Goal: Task Accomplishment & Management: Complete application form

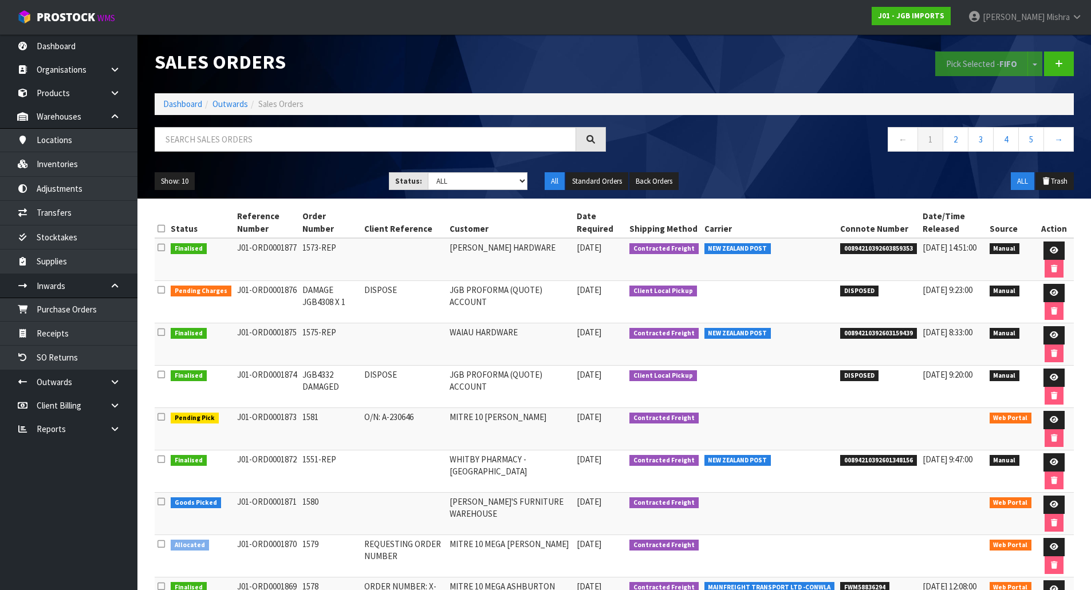
click at [404, 342] on td at bounding box center [403, 345] width 85 height 42
click at [286, 498] on td "J01-ORD0001871" at bounding box center [267, 514] width 66 height 42
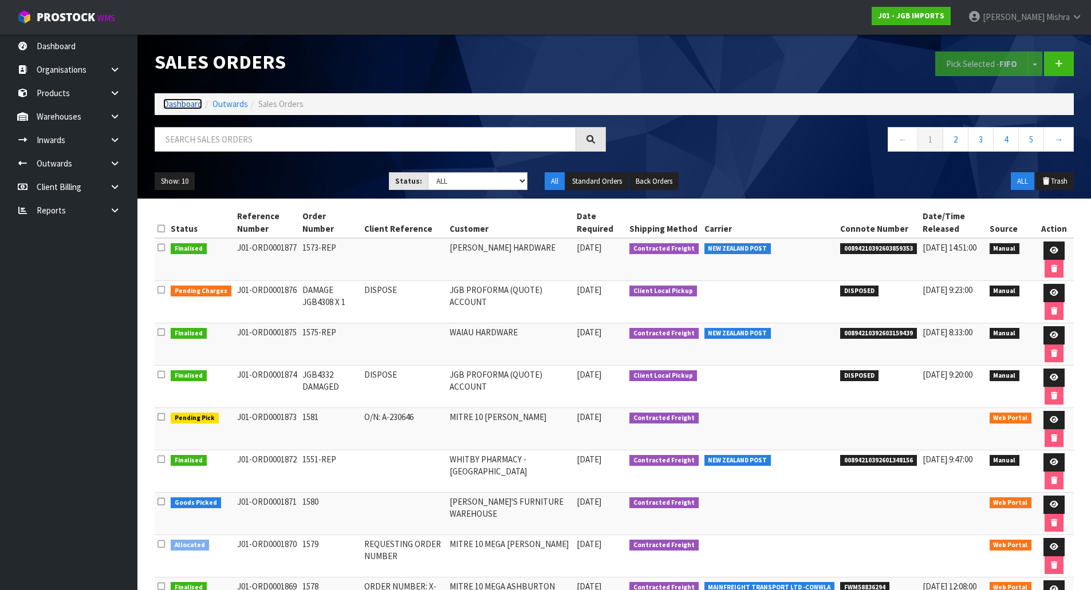
click at [182, 103] on link "Dashboard" at bounding box center [182, 104] width 39 height 11
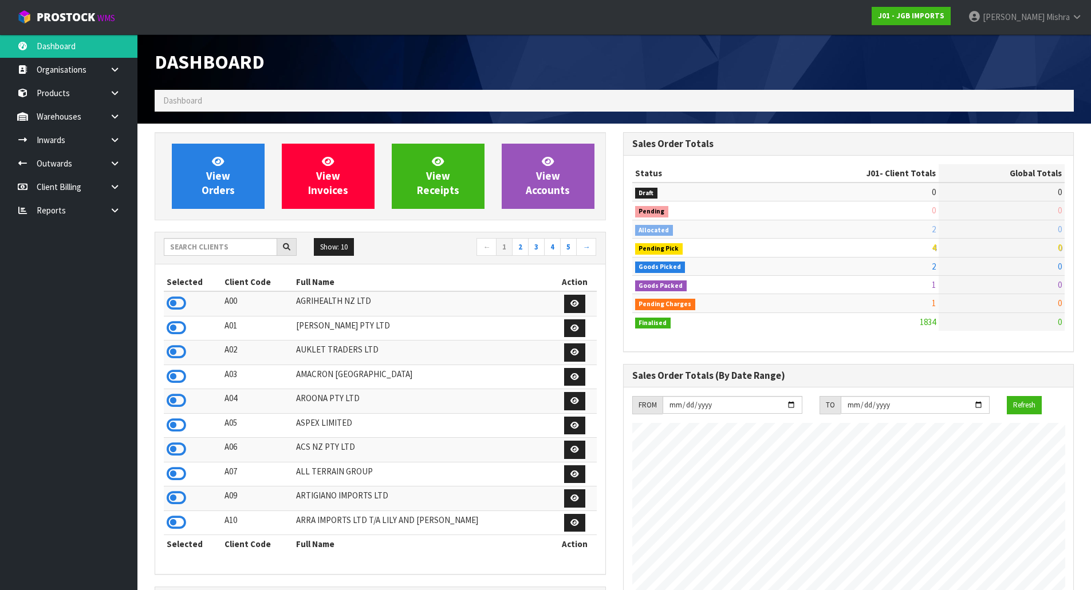
scroll to position [849, 468]
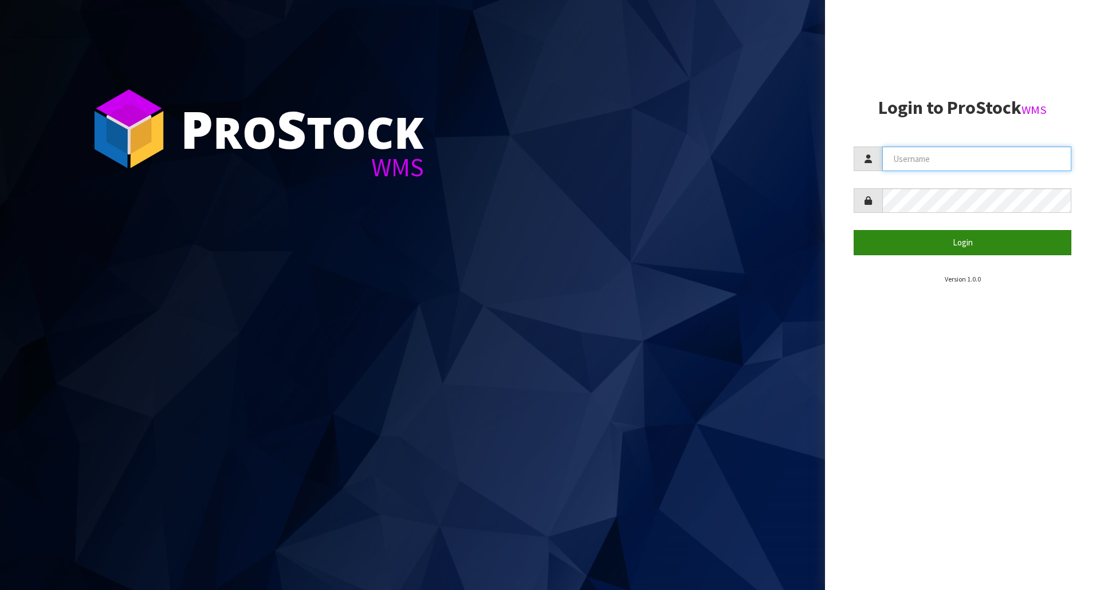
type input "[PERSON_NAME]"
click at [928, 239] on button "Login" at bounding box center [962, 242] width 218 height 25
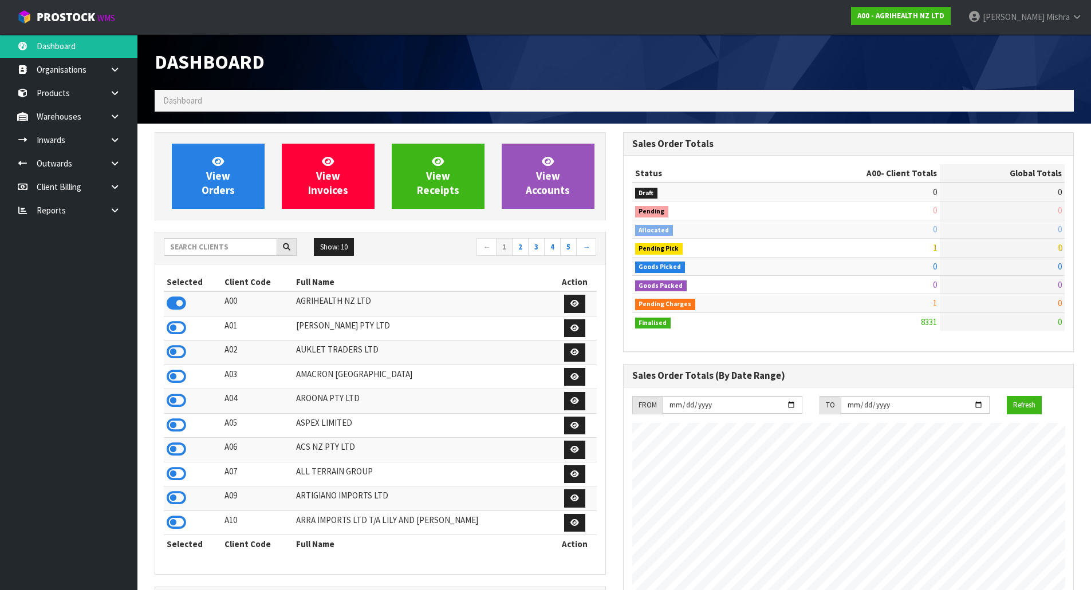
scroll to position [868, 468]
click at [250, 246] on input "text" at bounding box center [220, 247] width 113 height 18
type input "E04"
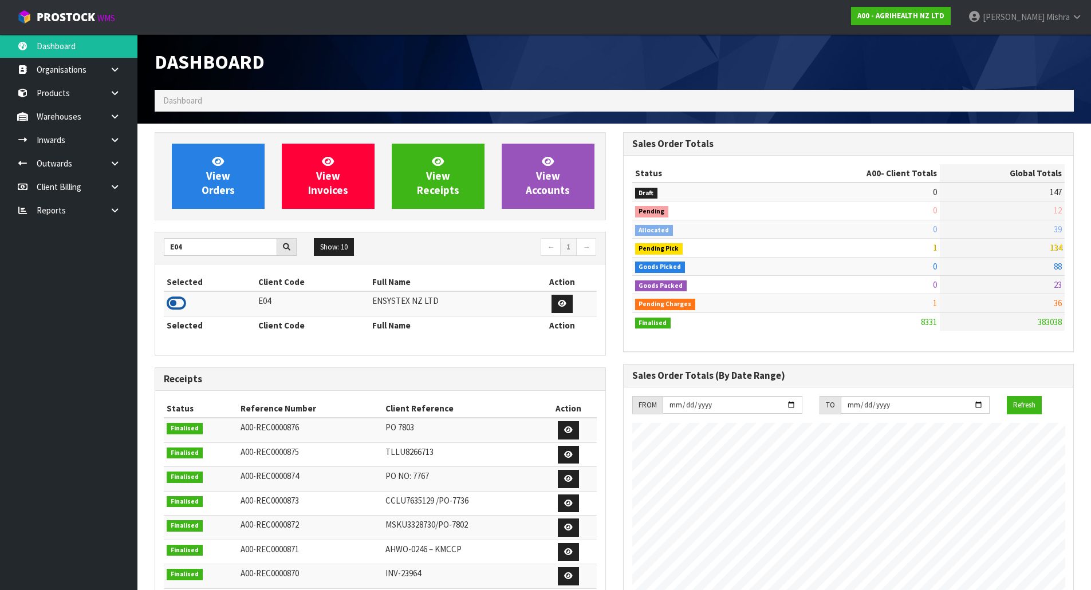
click at [179, 306] on icon at bounding box center [176, 303] width 19 height 17
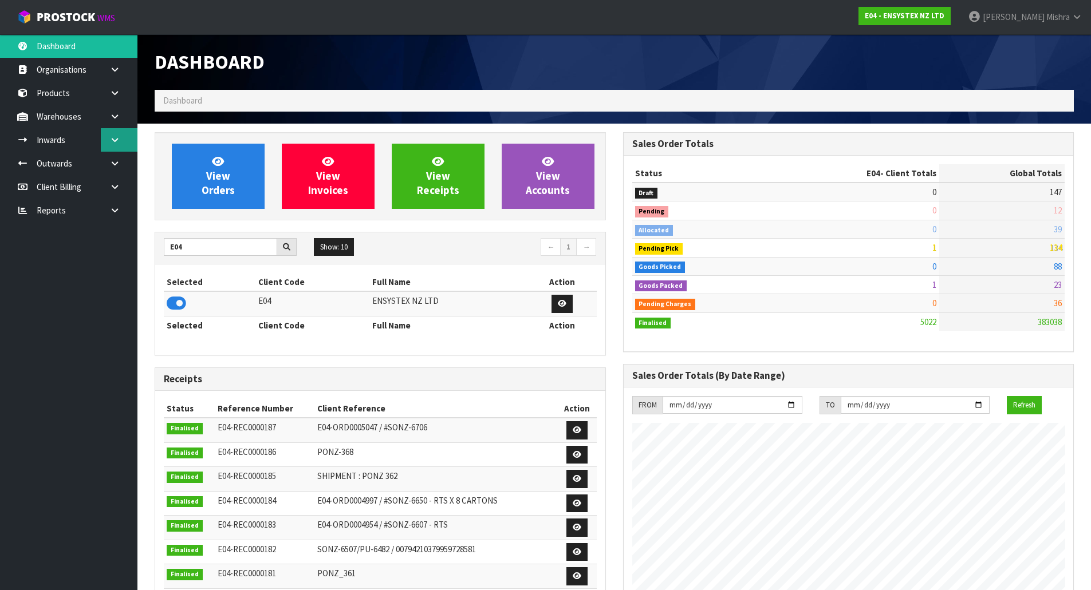
click at [119, 137] on icon at bounding box center [114, 140] width 11 height 9
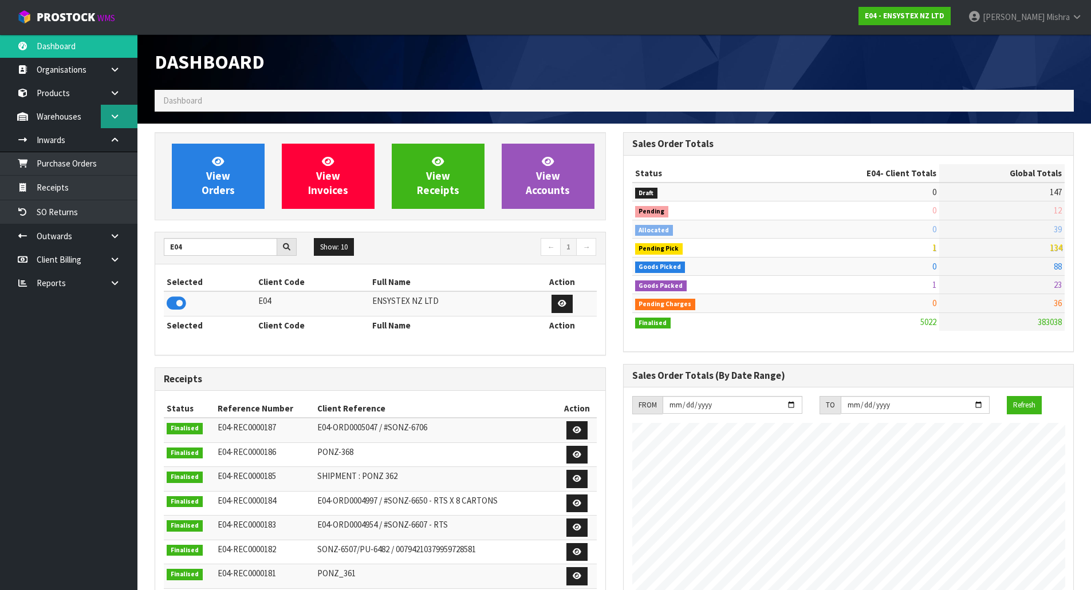
click at [109, 119] on icon at bounding box center [114, 116] width 11 height 9
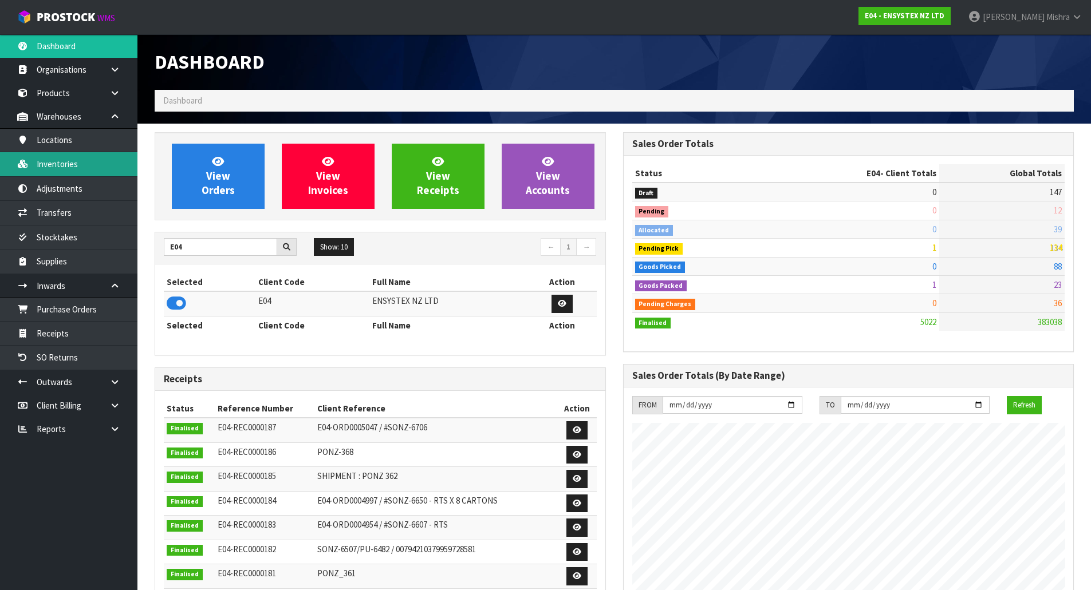
click at [85, 165] on link "Inventories" at bounding box center [68, 163] width 137 height 23
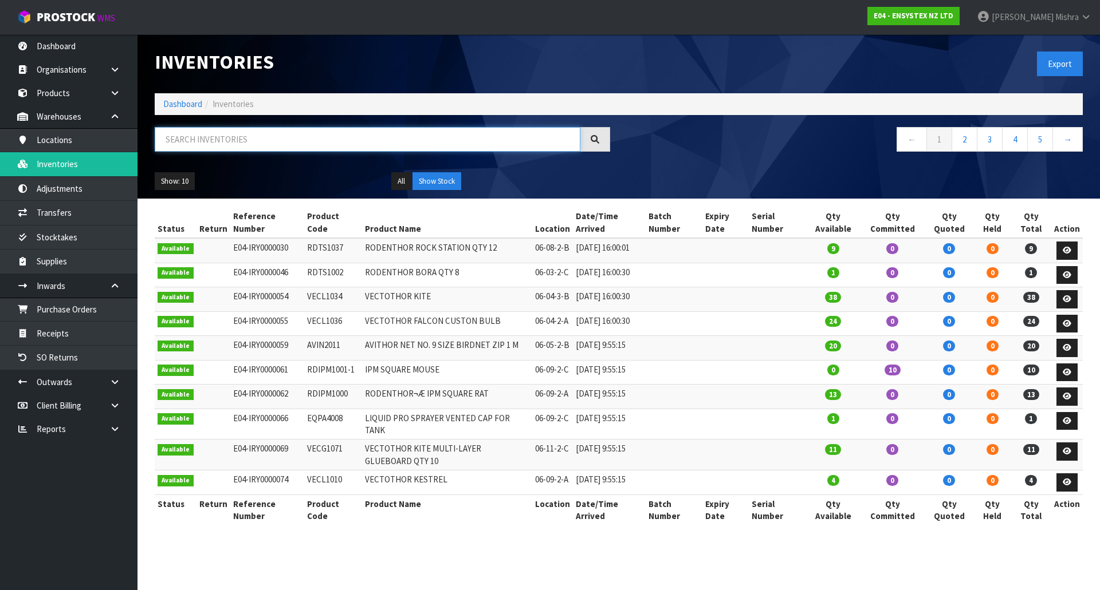
click at [254, 137] on input "text" at bounding box center [368, 139] width 426 height 25
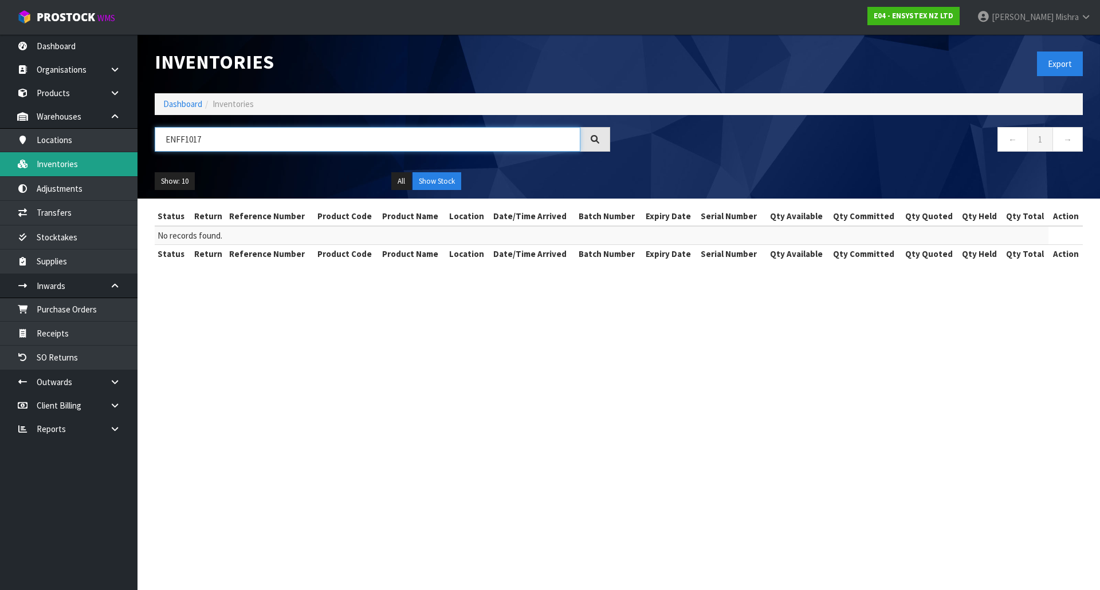
drag, startPoint x: 255, startPoint y: 135, endPoint x: 46, endPoint y: 167, distance: 211.6
click at [46, 167] on body "Toggle navigation ProStock WMS E04 - ENSYSTEX NZ LTD Lalisha Mishra Logout Dash…" at bounding box center [550, 295] width 1100 height 590
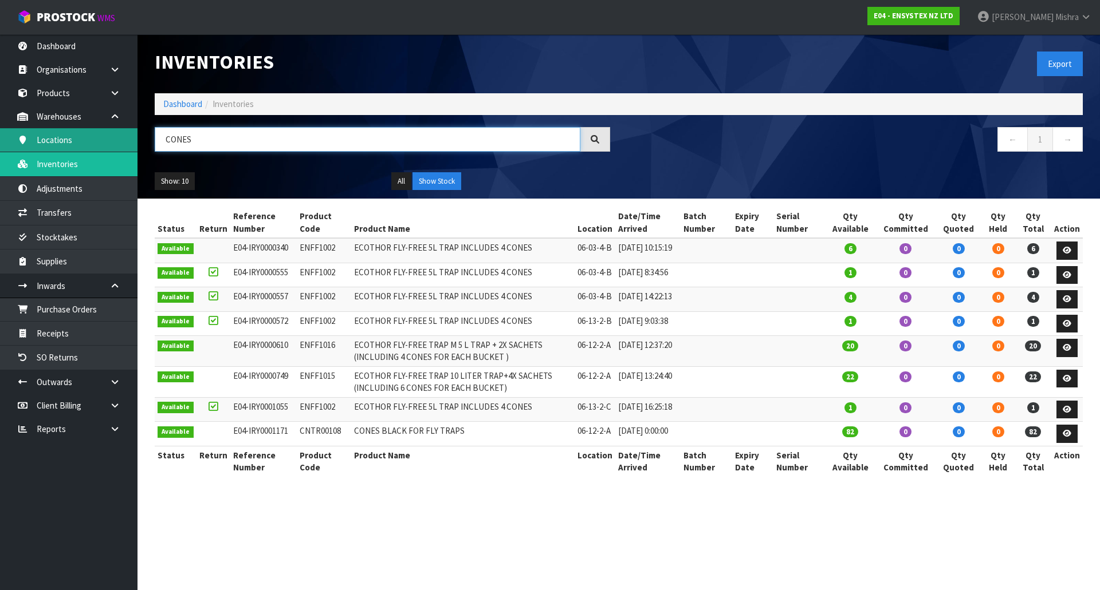
drag, startPoint x: 249, startPoint y: 132, endPoint x: 135, endPoint y: 132, distance: 114.0
click at [135, 132] on body "Toggle navigation ProStock WMS E04 - ENSYSTEX NZ LTD Lalisha Mishra Logout Dash…" at bounding box center [550, 295] width 1100 height 590
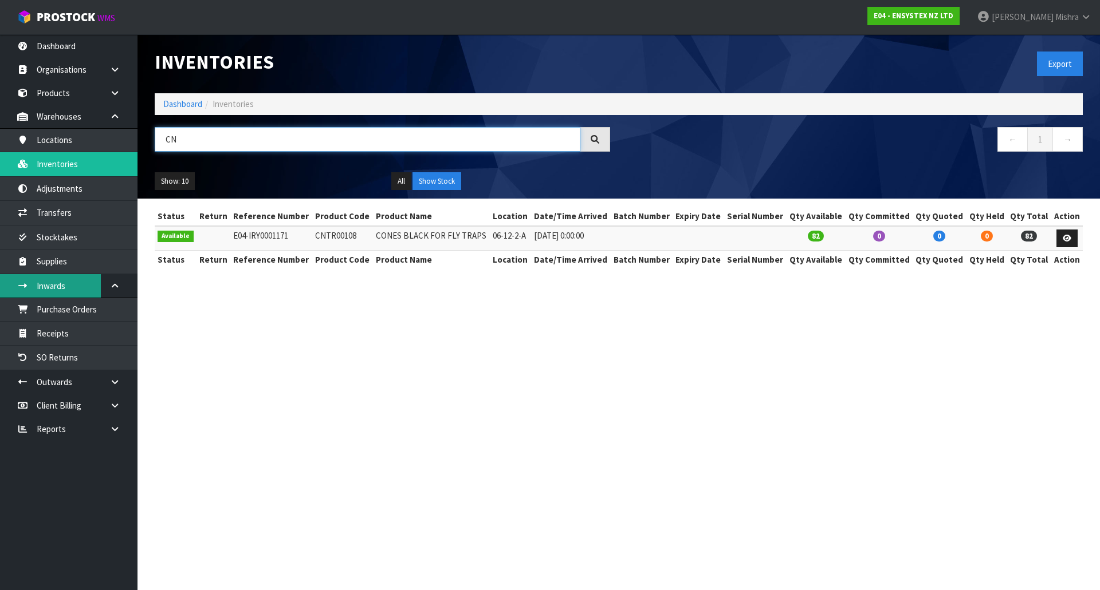
type input "CN"
click at [446, 239] on td "CONES BLACK FOR FLY TRAPS" at bounding box center [431, 238] width 117 height 25
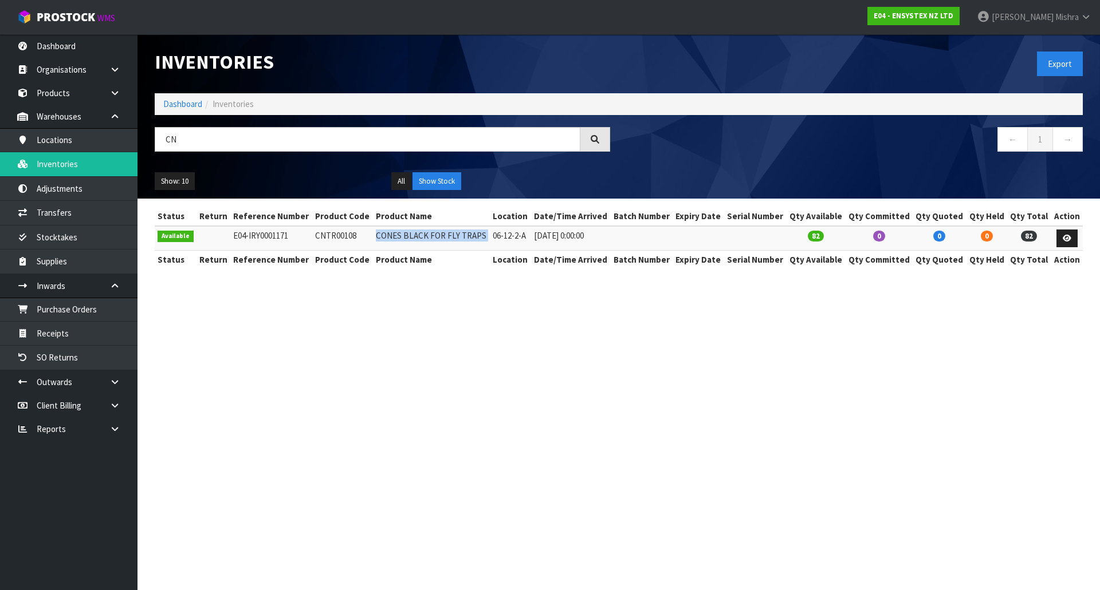
click at [446, 239] on td "CONES BLACK FOR FLY TRAPS" at bounding box center [431, 238] width 117 height 25
copy tr "CONES BLACK FOR FLY TRAPS"
click at [330, 241] on td "CNTR00108" at bounding box center [342, 238] width 61 height 25
click at [330, 242] on td "CNTR00108" at bounding box center [342, 238] width 61 height 25
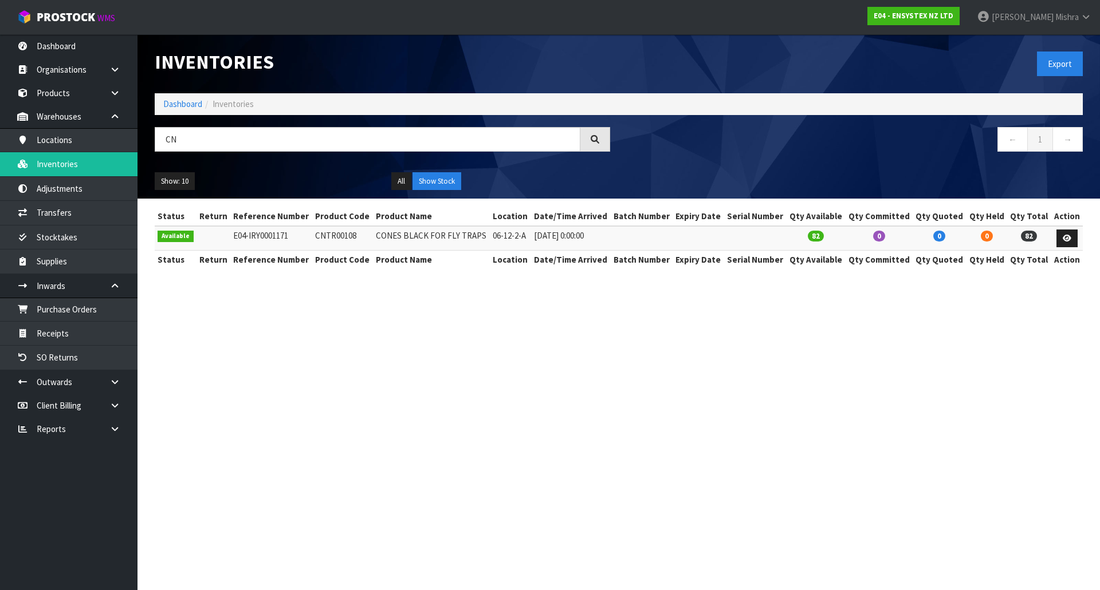
copy td "CNTR00108"
click at [182, 98] on li "Dashboard" at bounding box center [182, 104] width 39 height 12
click at [187, 107] on link "Dashboard" at bounding box center [182, 104] width 39 height 11
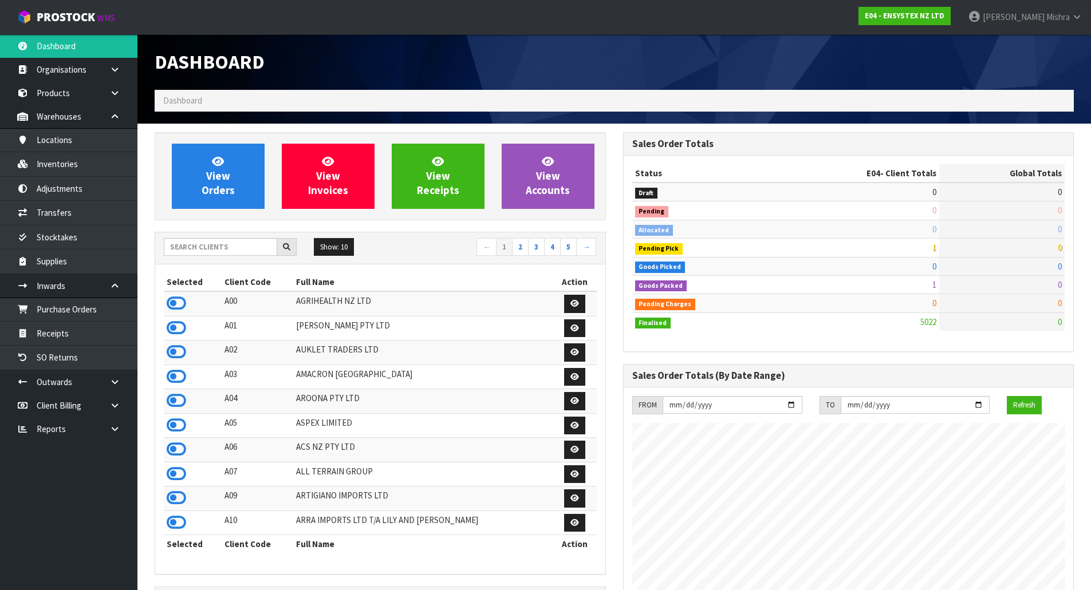
scroll to position [868, 468]
click at [104, 325] on link "Receipts" at bounding box center [68, 333] width 137 height 23
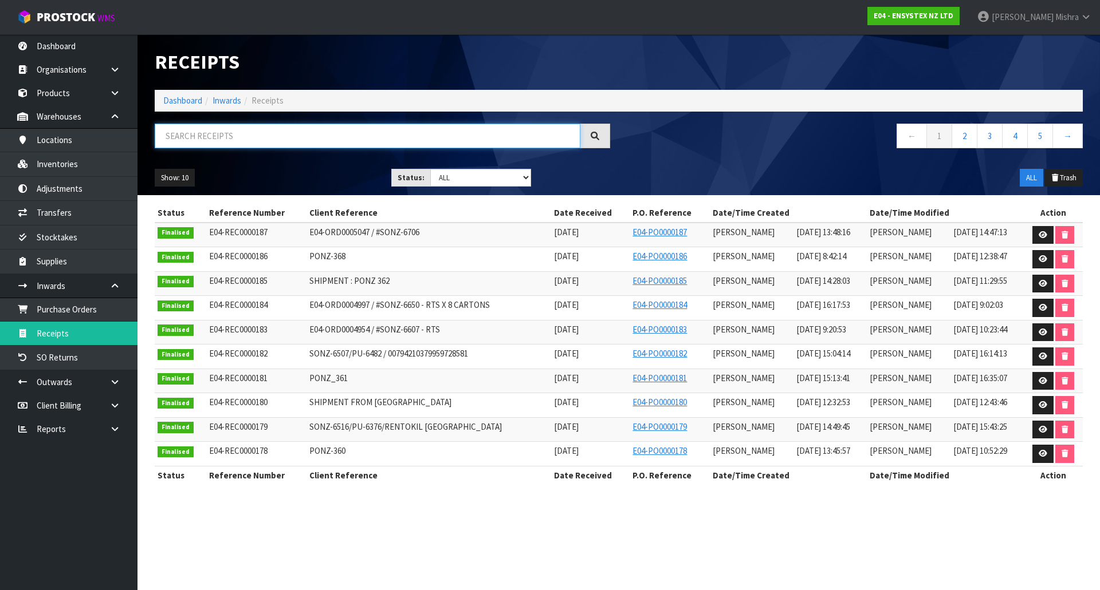
click at [397, 141] on input "text" at bounding box center [368, 136] width 426 height 25
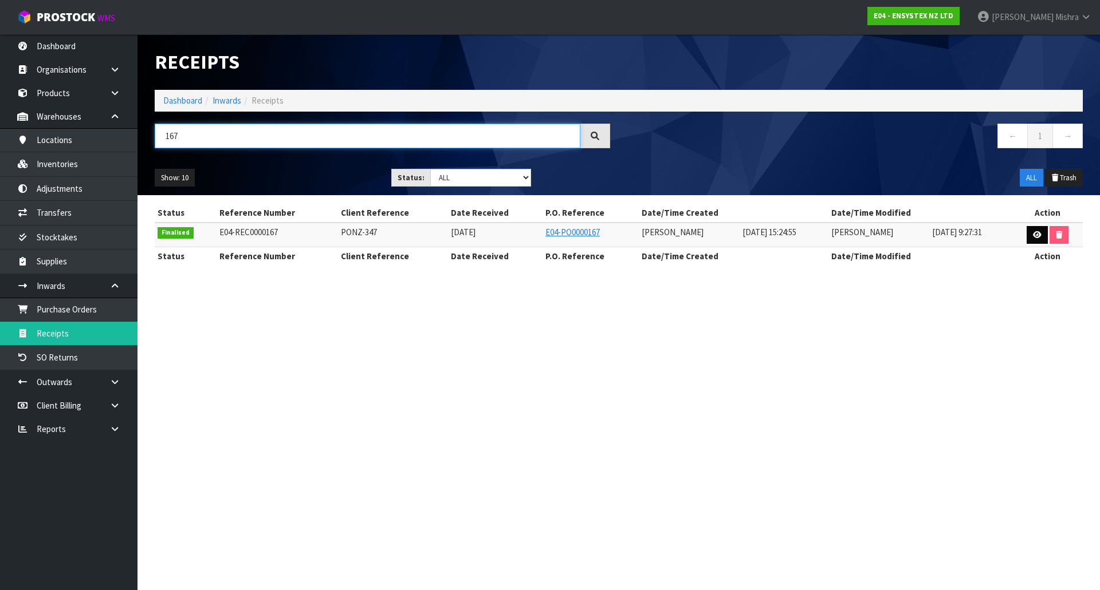
type input "167"
click at [1033, 227] on link at bounding box center [1036, 235] width 21 height 18
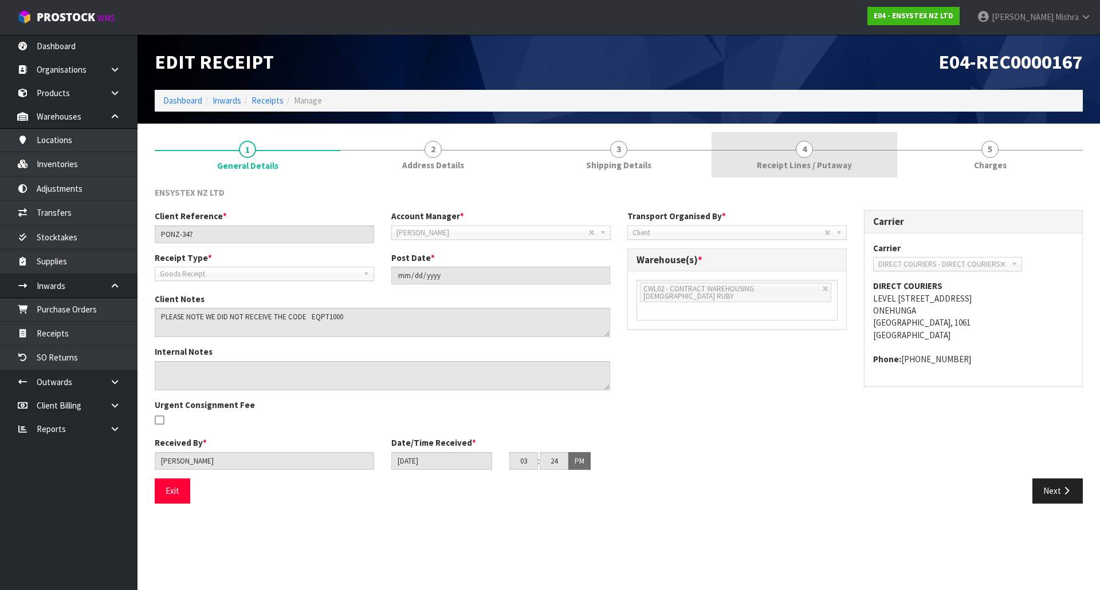
click at [837, 143] on link "4 Receipt Lines / Putaway" at bounding box center [804, 154] width 186 height 45
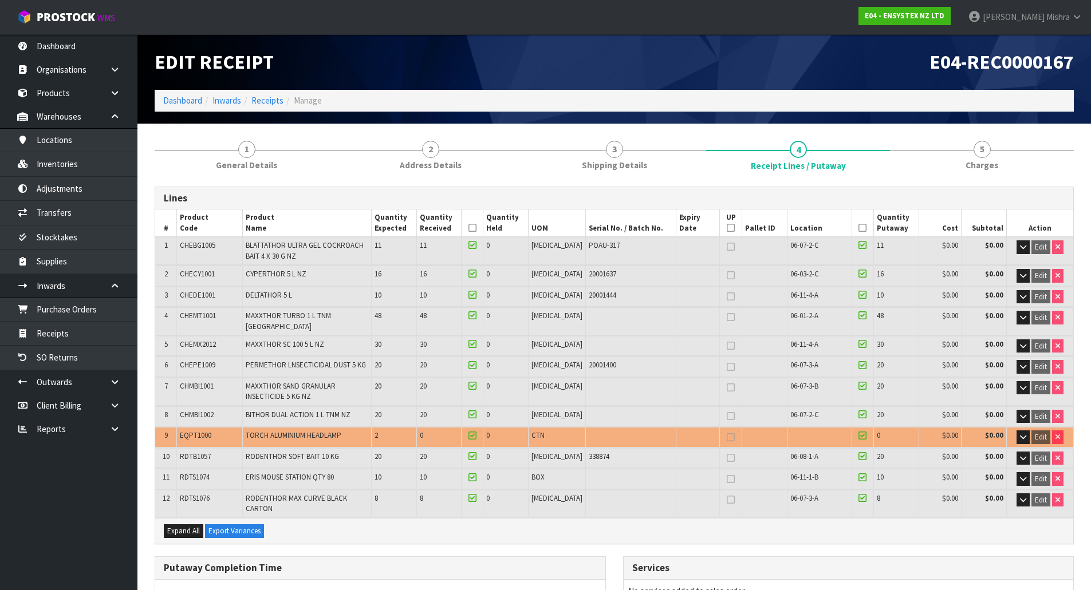
click at [283, 104] on li "Manage" at bounding box center [302, 100] width 38 height 12
click at [273, 104] on link "Receipts" at bounding box center [267, 100] width 32 height 11
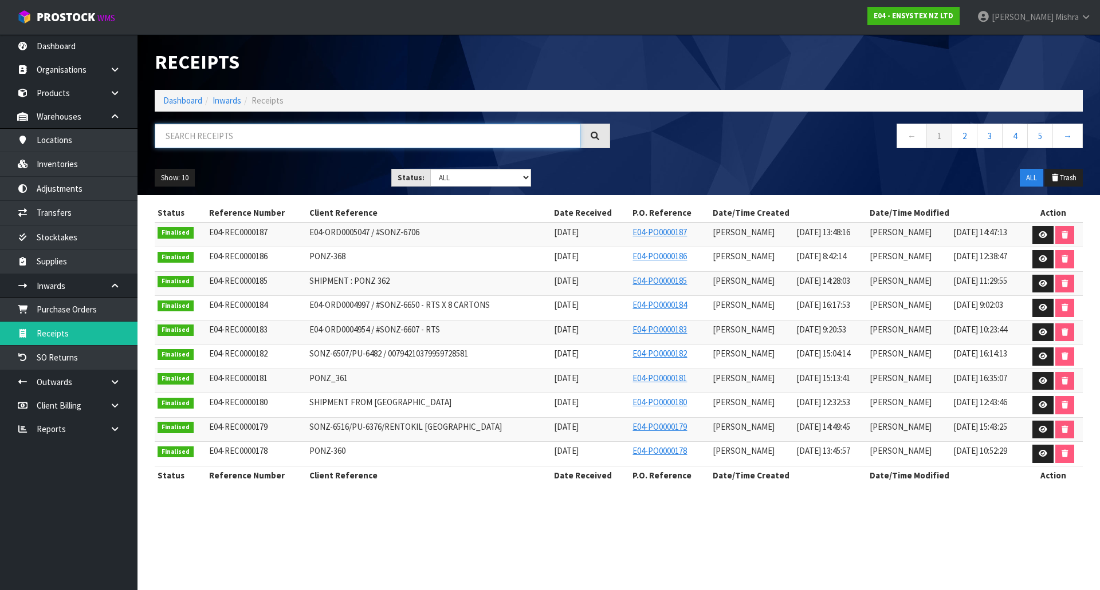
click at [377, 145] on input "text" at bounding box center [368, 136] width 426 height 25
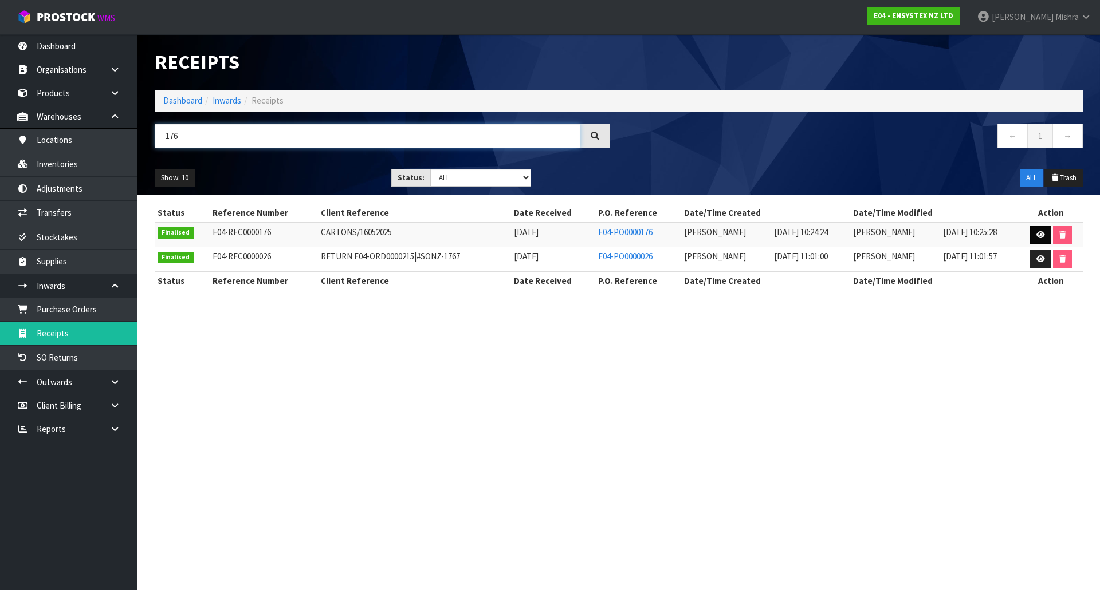
type input "176"
click at [1030, 234] on link at bounding box center [1040, 235] width 21 height 18
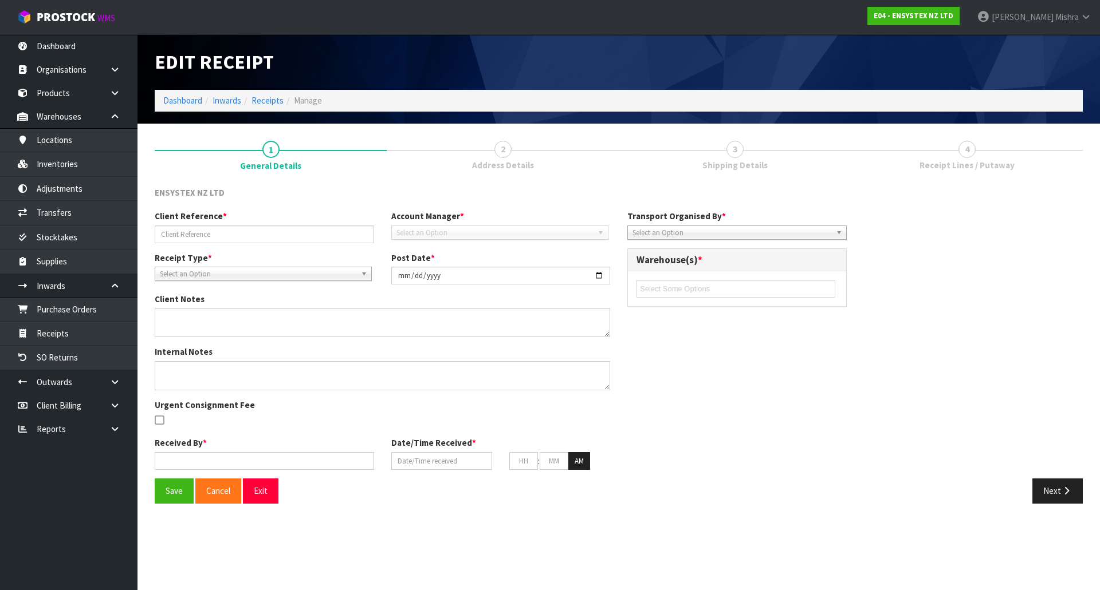
type input "CARTONS/16052025"
type input "2025-05-19"
type input "Prabhneet Kaur"
type input "16/05/2025"
type input "10"
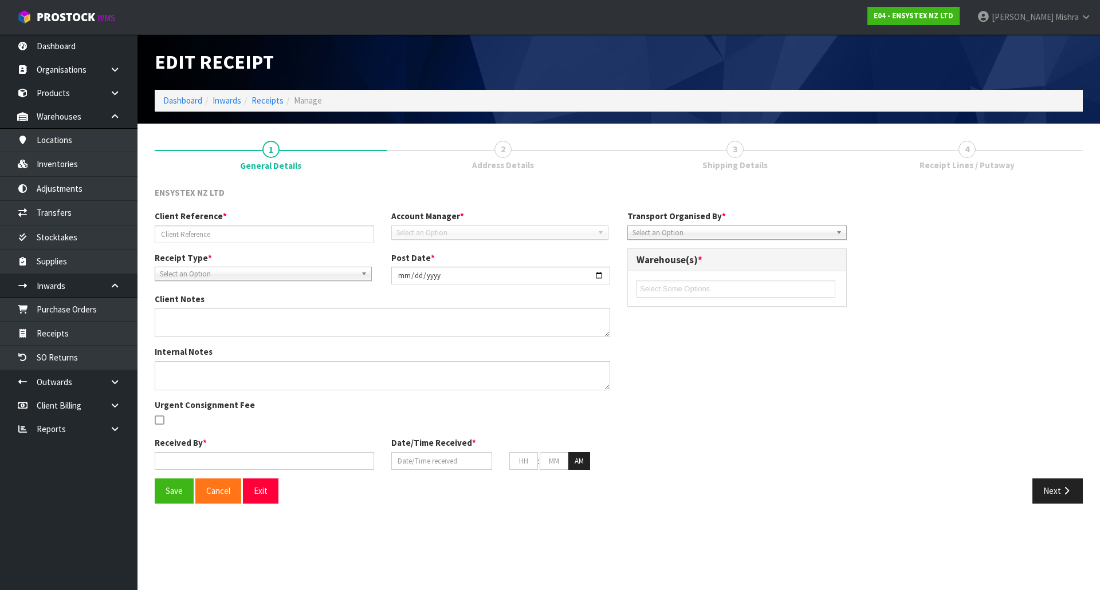
type input "24"
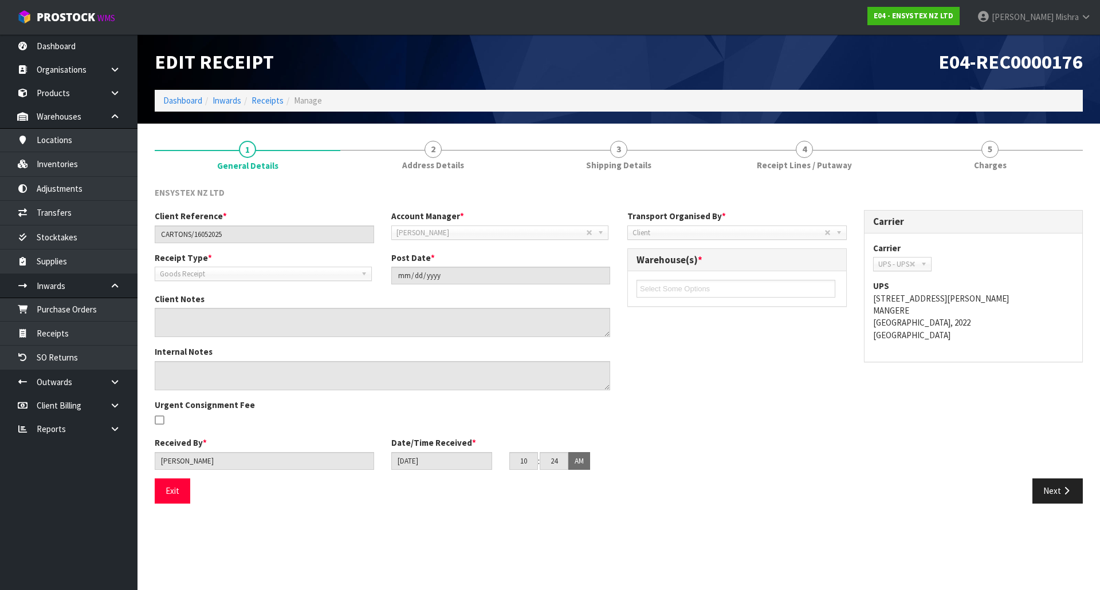
click at [1049, 511] on div "Exit Next" at bounding box center [618, 495] width 945 height 33
click at [1059, 500] on button "Next" at bounding box center [1057, 491] width 50 height 25
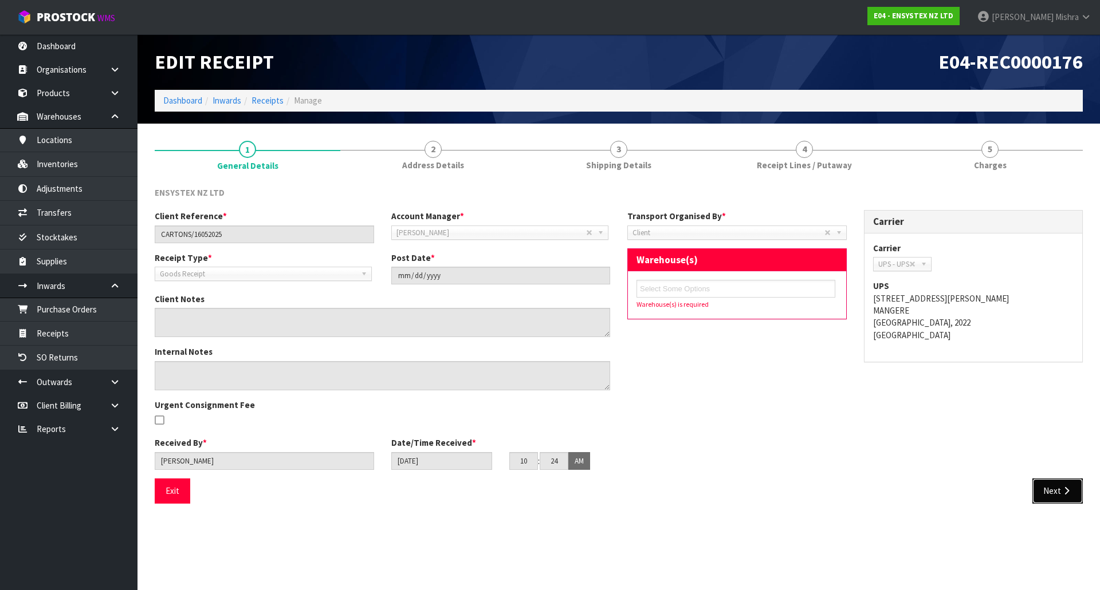
click at [1060, 480] on button "Next" at bounding box center [1057, 491] width 50 height 25
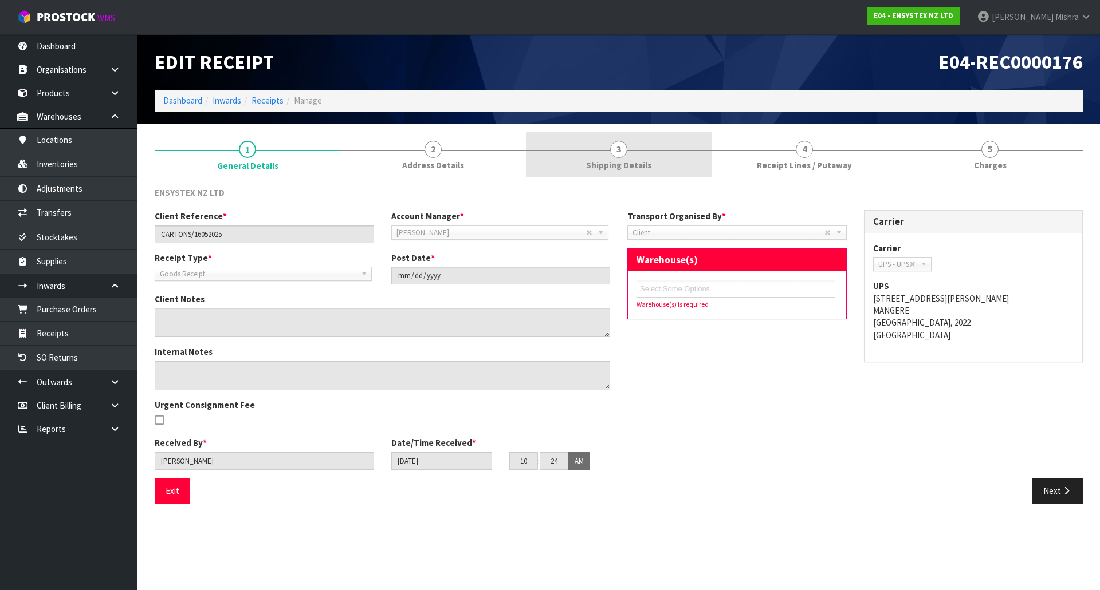
click at [618, 151] on span "3" at bounding box center [618, 149] width 17 height 17
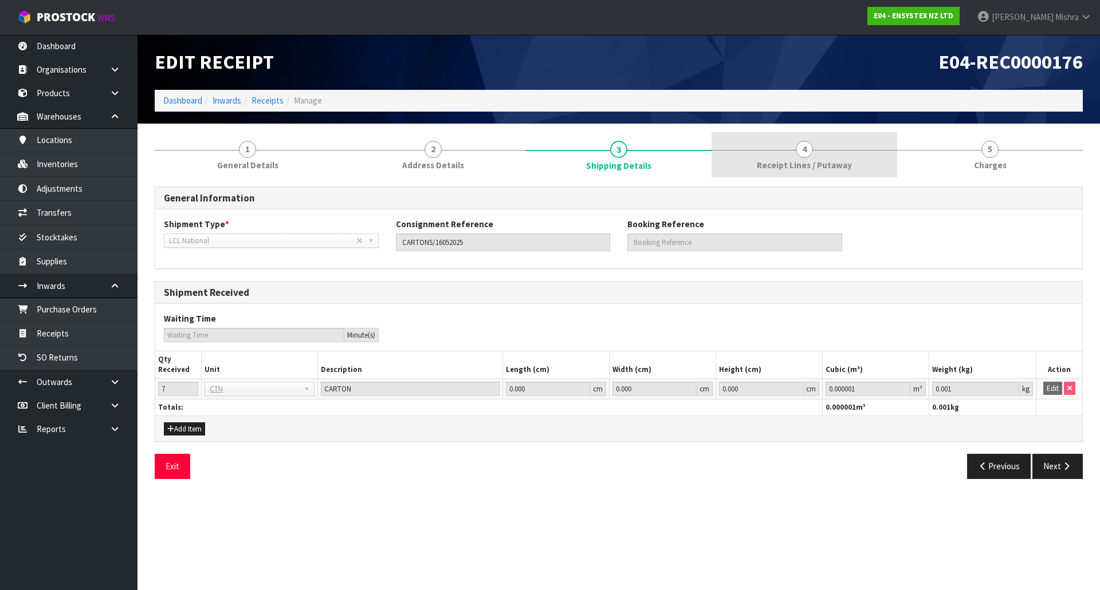
click at [805, 150] on span "4" at bounding box center [803, 149] width 17 height 17
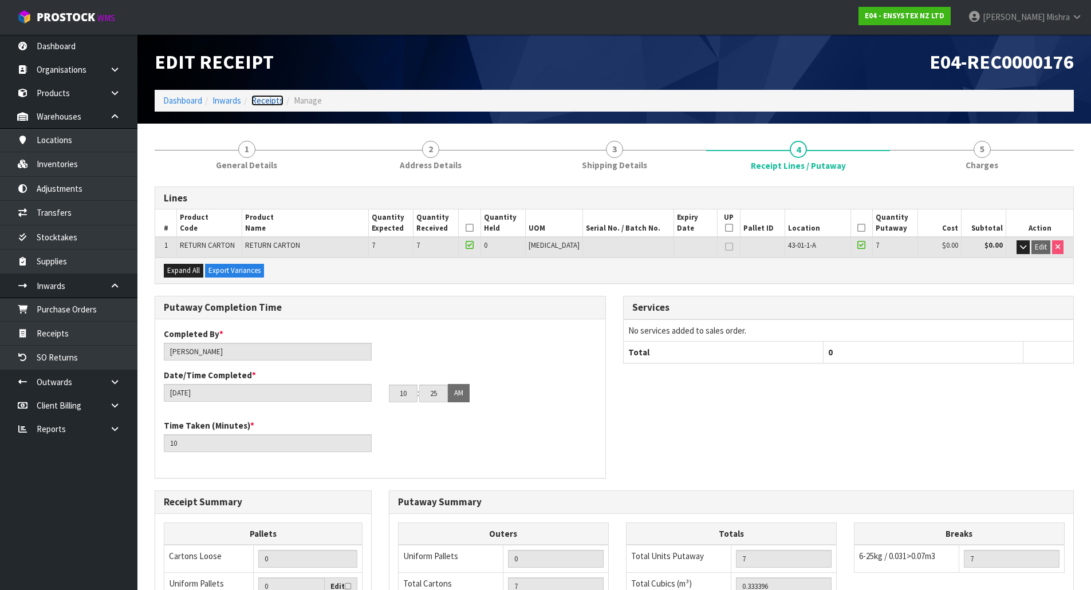
click at [267, 102] on link "Receipts" at bounding box center [267, 100] width 32 height 11
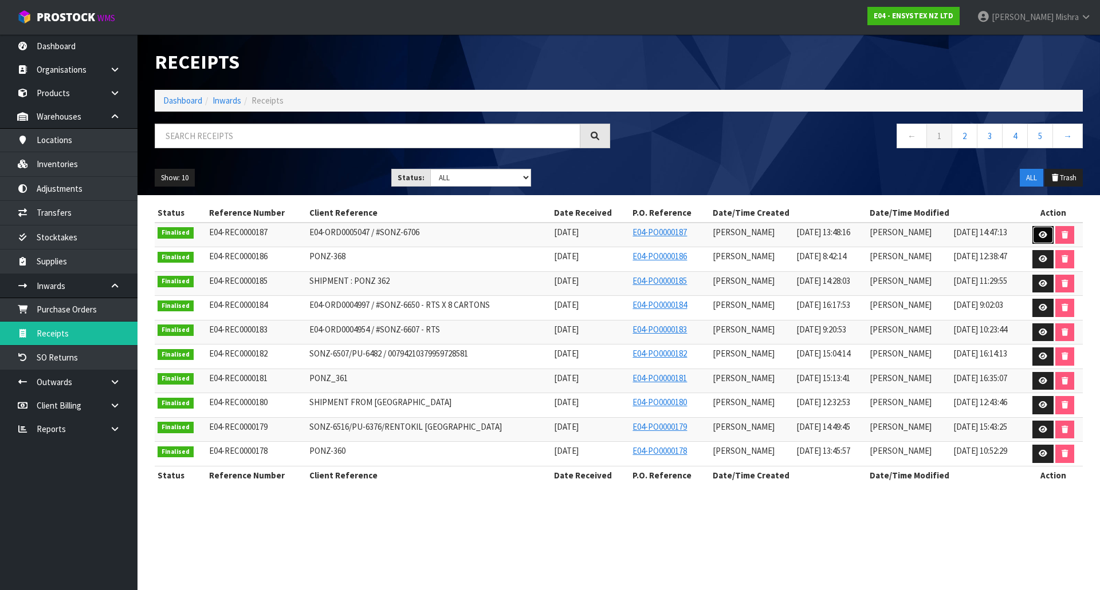
click at [1039, 238] on icon at bounding box center [1042, 234] width 9 height 7
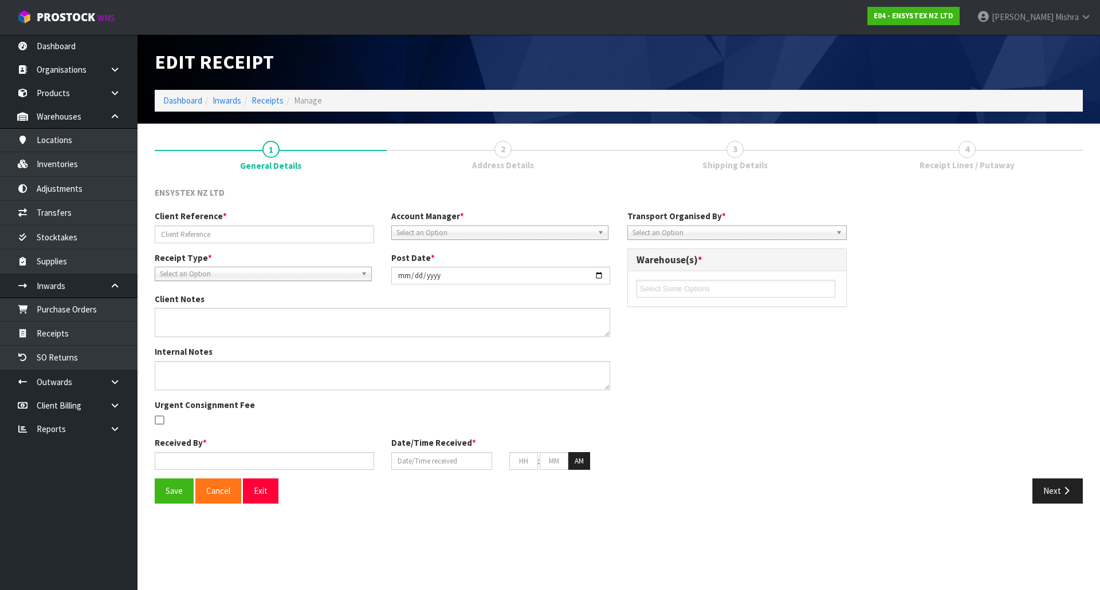
type input "E04-ORD0005047 / #SONZ-6706"
type input "2025-09-16"
type input "Michael Drugan"
type input "15/09/2025"
type input "07"
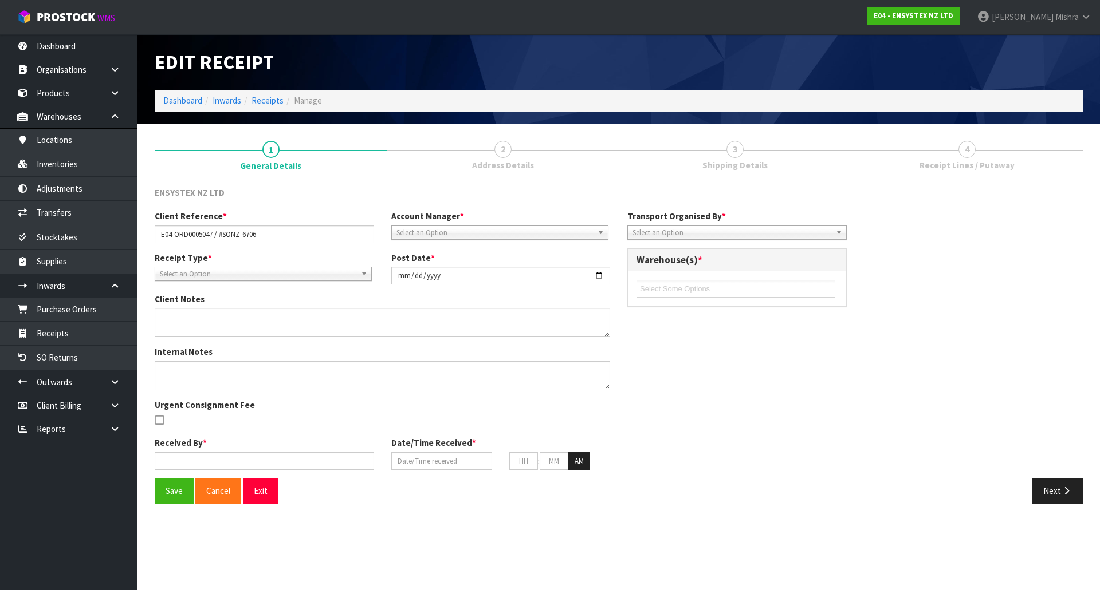
type input "48"
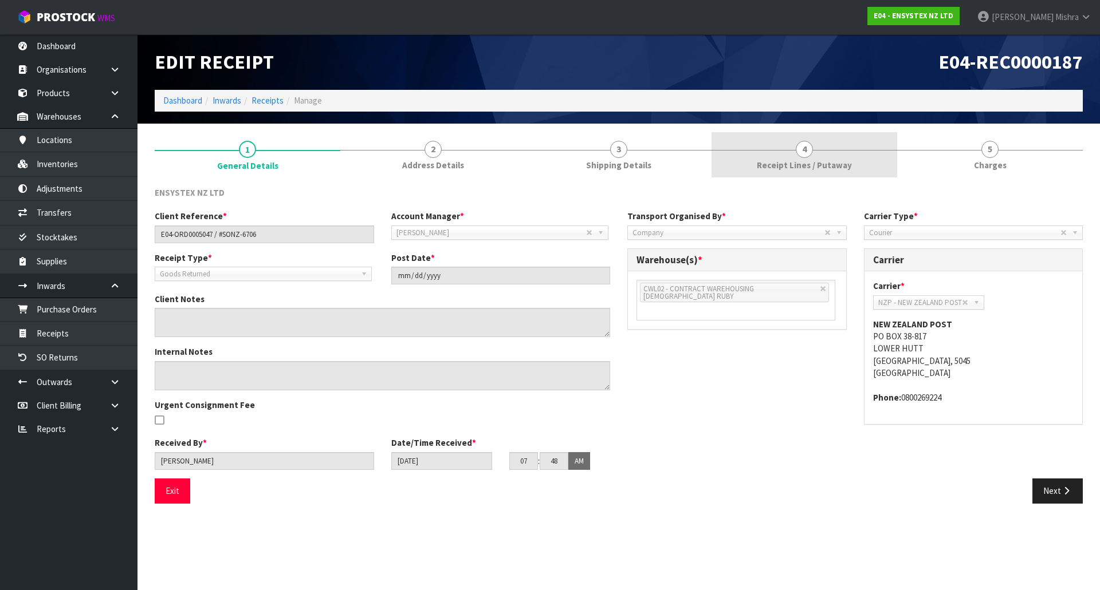
click at [805, 160] on span "Receipt Lines / Putaway" at bounding box center [804, 165] width 95 height 12
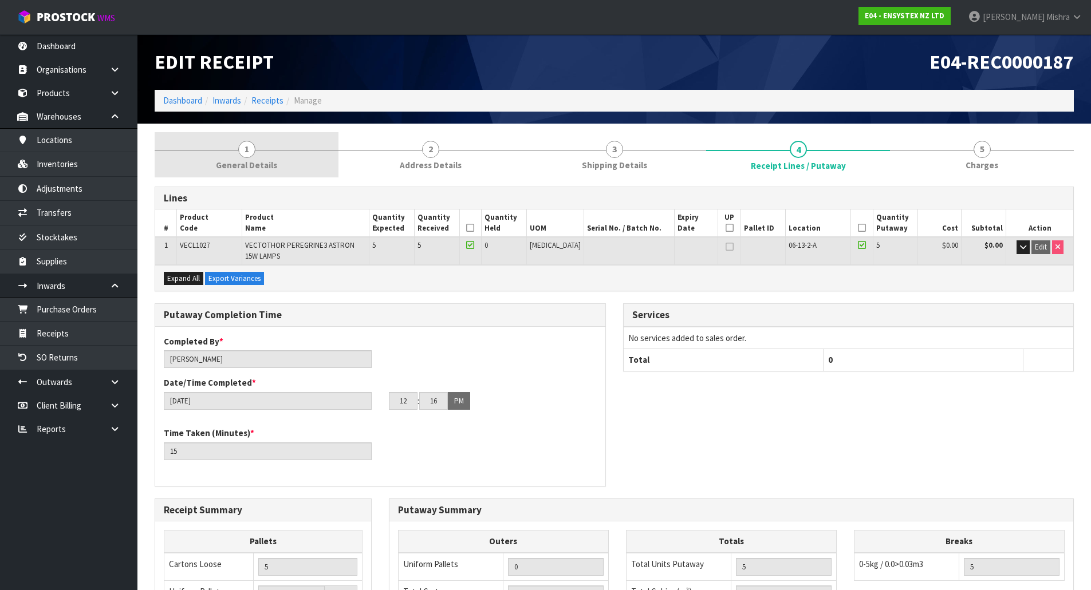
click at [258, 155] on link "1 General Details" at bounding box center [247, 154] width 184 height 45
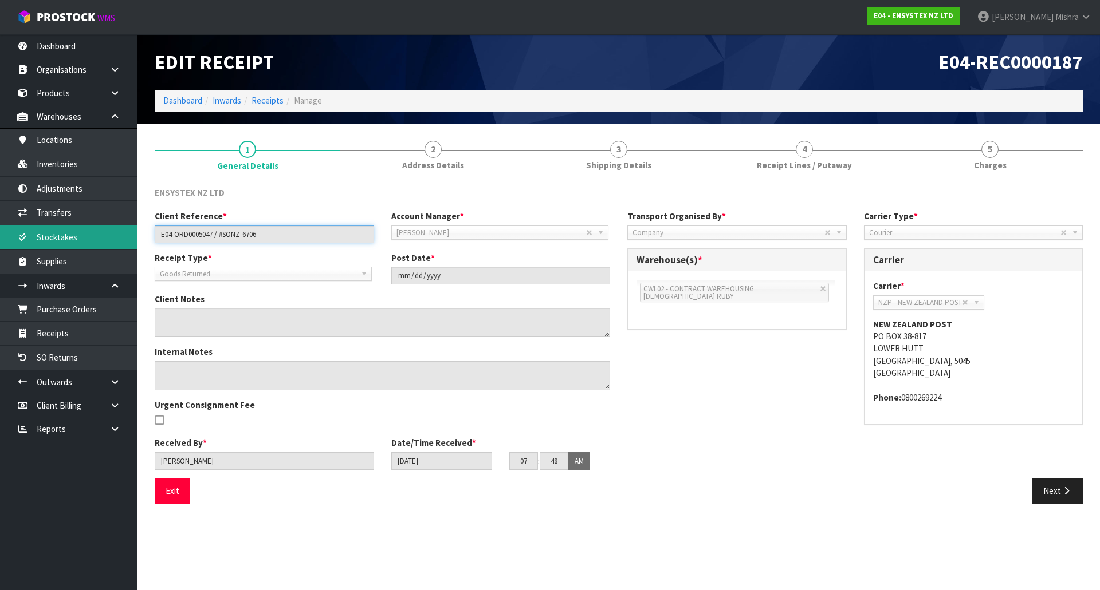
drag, startPoint x: 266, startPoint y: 237, endPoint x: 69, endPoint y: 242, distance: 197.6
click at [69, 242] on body "Toggle navigation ProStock WMS E04 - ENSYSTEX NZ LTD Lalisha Mishra Logout Dash…" at bounding box center [550, 295] width 1100 height 590
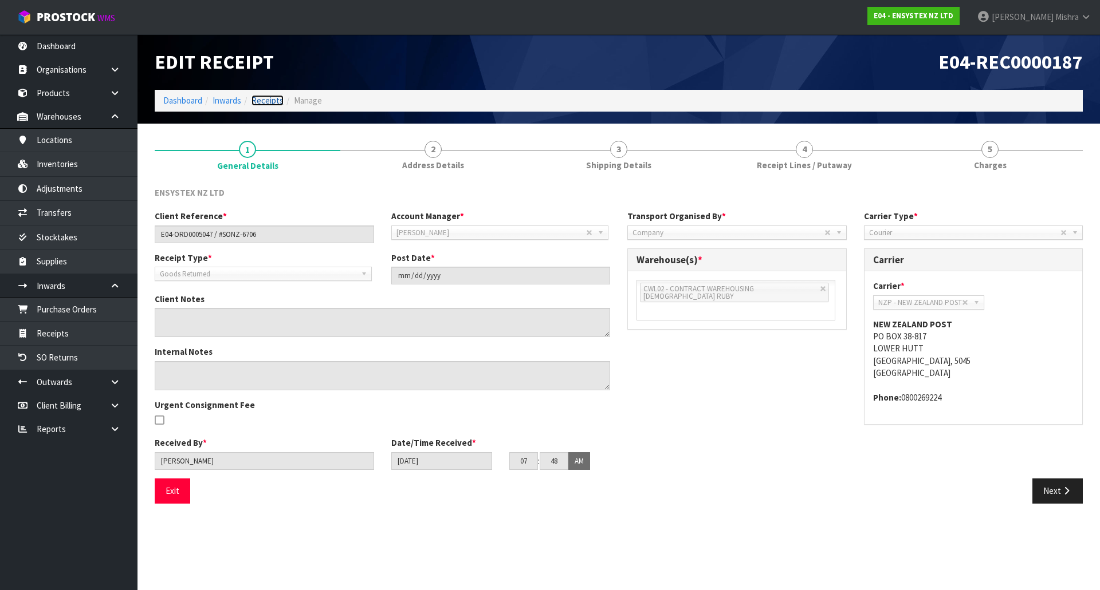
click at [263, 102] on link "Receipts" at bounding box center [267, 100] width 32 height 11
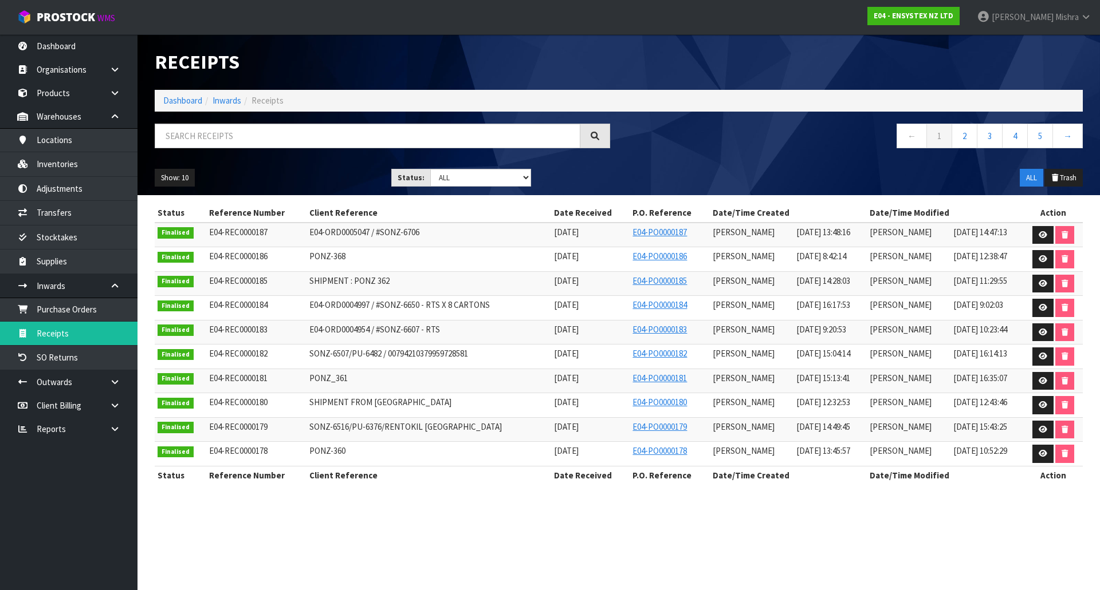
click at [193, 111] on ol "Dashboard Inwards Receipts" at bounding box center [619, 100] width 928 height 21
drag, startPoint x: 170, startPoint y: 96, endPoint x: 229, endPoint y: 131, distance: 68.3
click at [170, 97] on link "Dashboard" at bounding box center [182, 100] width 39 height 11
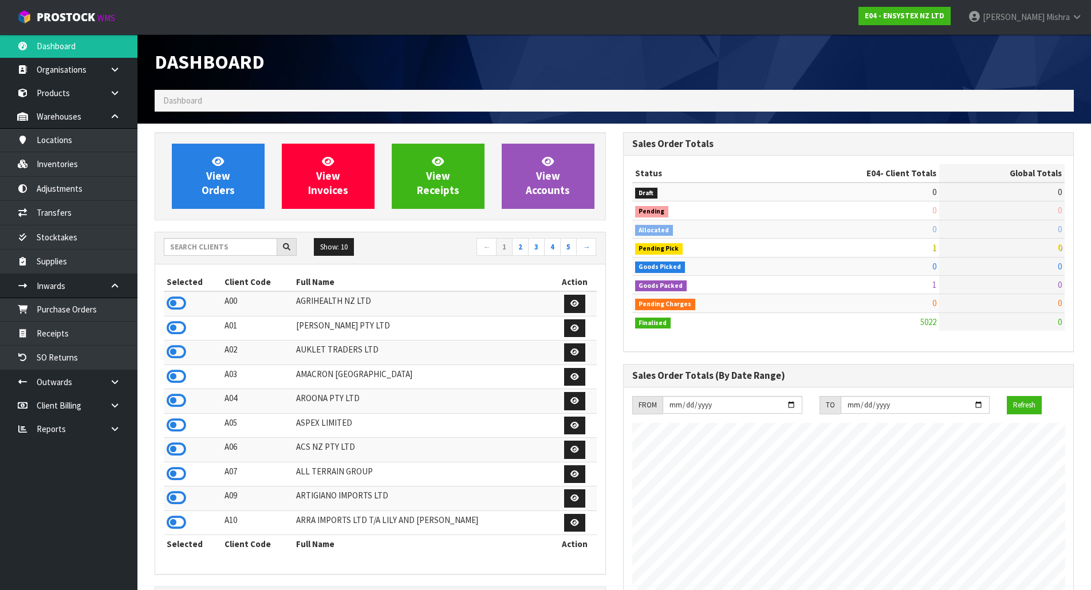
scroll to position [868, 468]
click at [236, 241] on input "text" at bounding box center [220, 247] width 113 height 18
type input "D05"
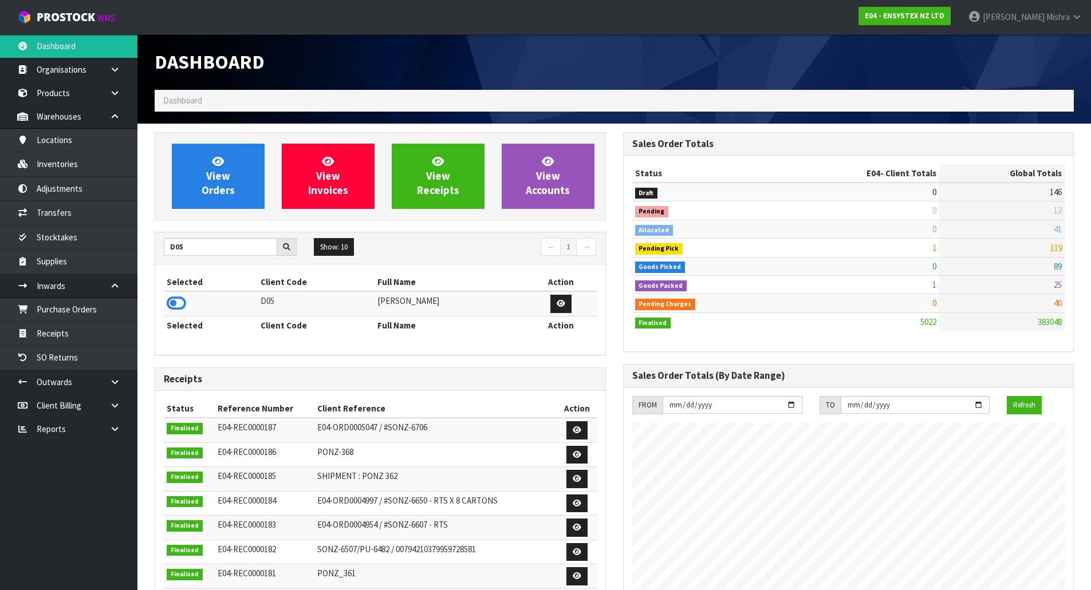
click at [164, 308] on td at bounding box center [211, 303] width 94 height 25
drag, startPoint x: 175, startPoint y: 303, endPoint x: 196, endPoint y: 227, distance: 78.4
click at [176, 302] on icon at bounding box center [176, 303] width 19 height 17
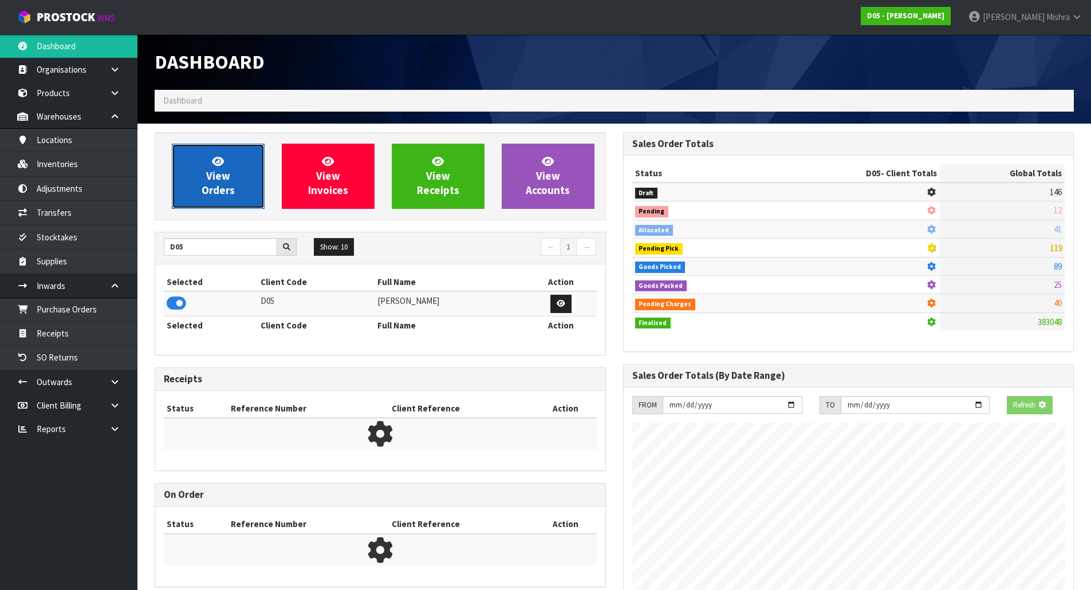
click at [220, 177] on span "View Orders" at bounding box center [218, 176] width 33 height 43
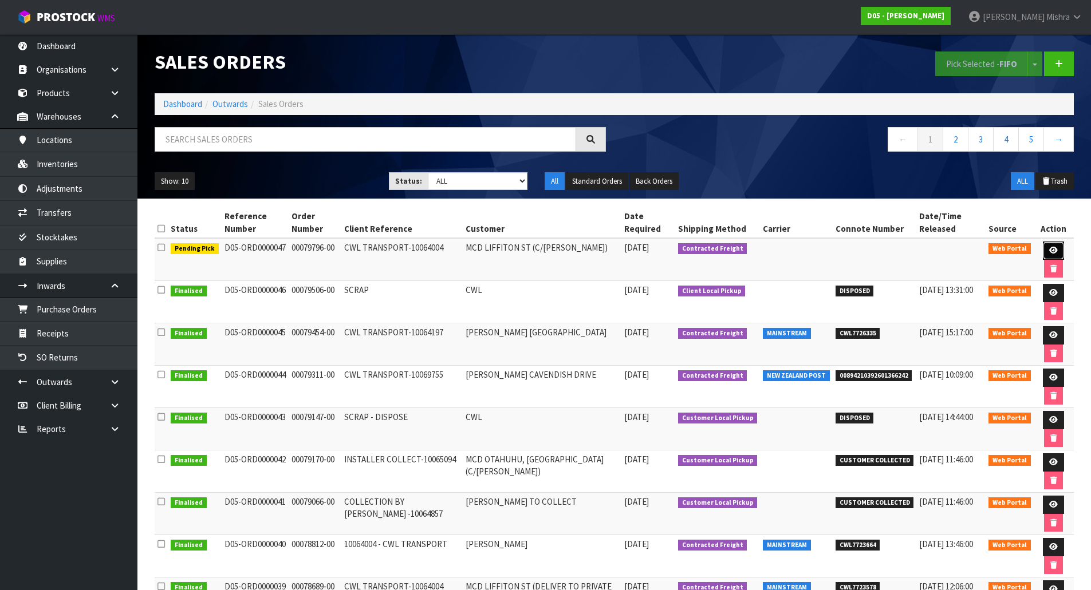
click at [1049, 249] on icon at bounding box center [1053, 250] width 9 height 7
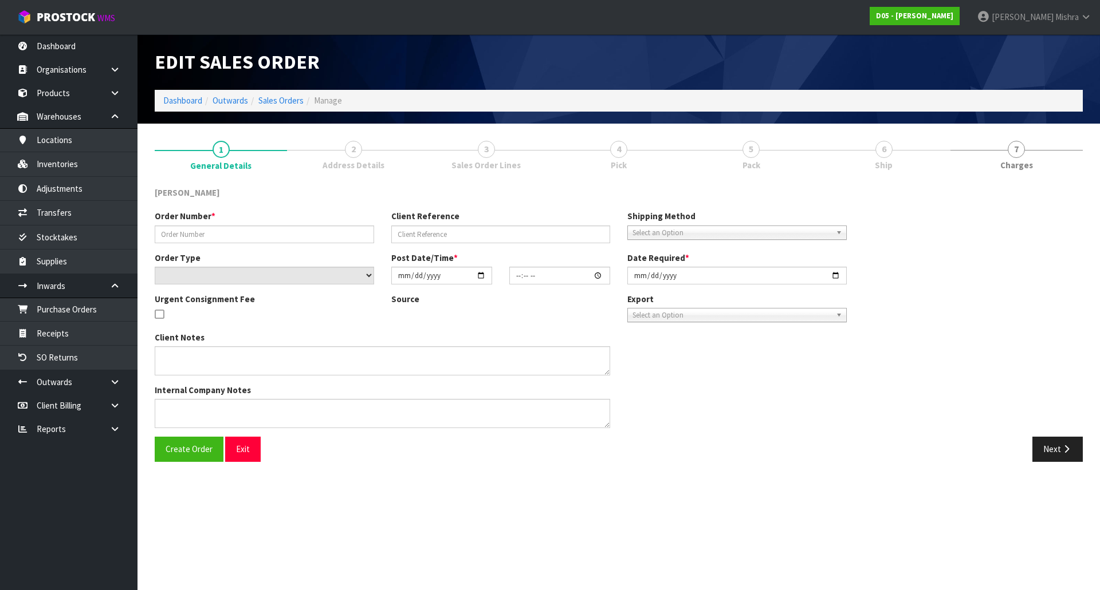
type input "00079796-00"
type input "CWL TRANSPORT-10064004"
select select "number:0"
type input "2025-09-26"
type input "11:04:00.000"
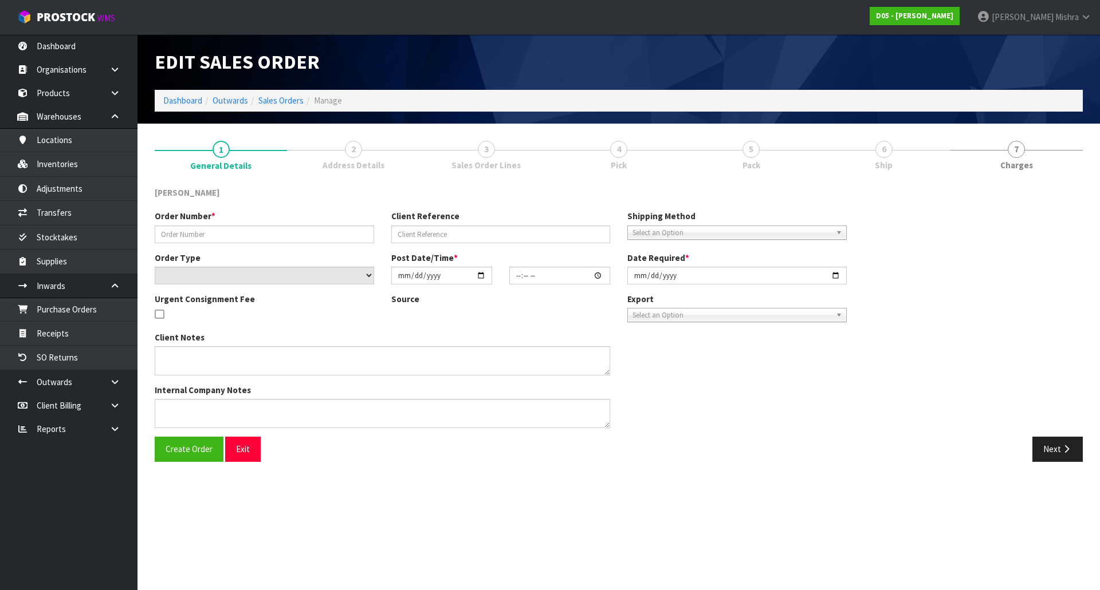
type input "2025-10-02"
type textarea "PLEASE DELIVER 3/10 FORKLIFT ON SITE - DDD 3/10"
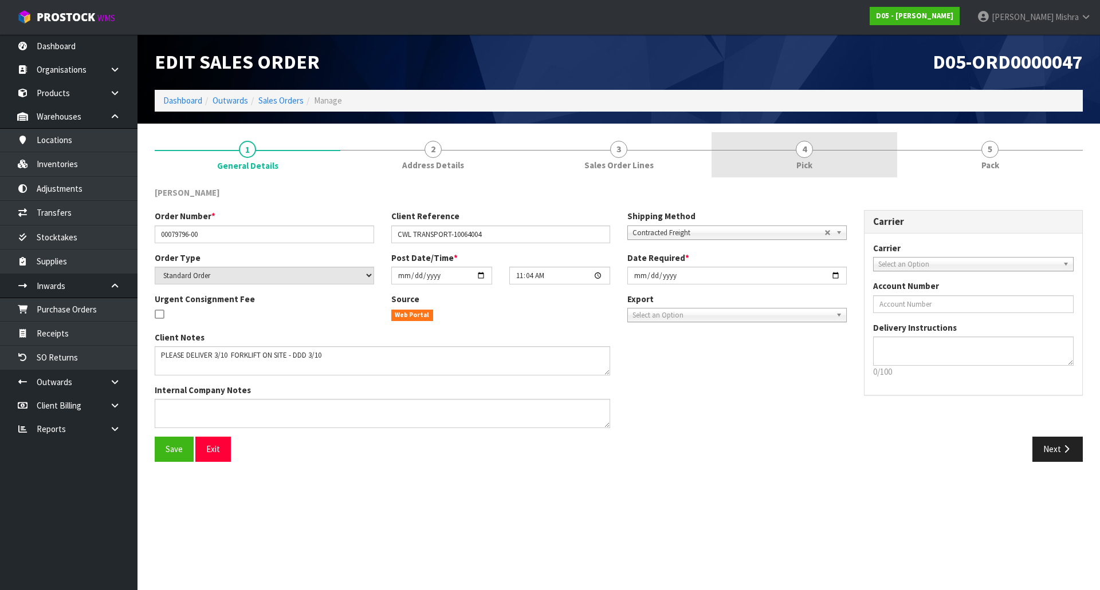
click at [852, 161] on link "4 Pick" at bounding box center [804, 154] width 186 height 45
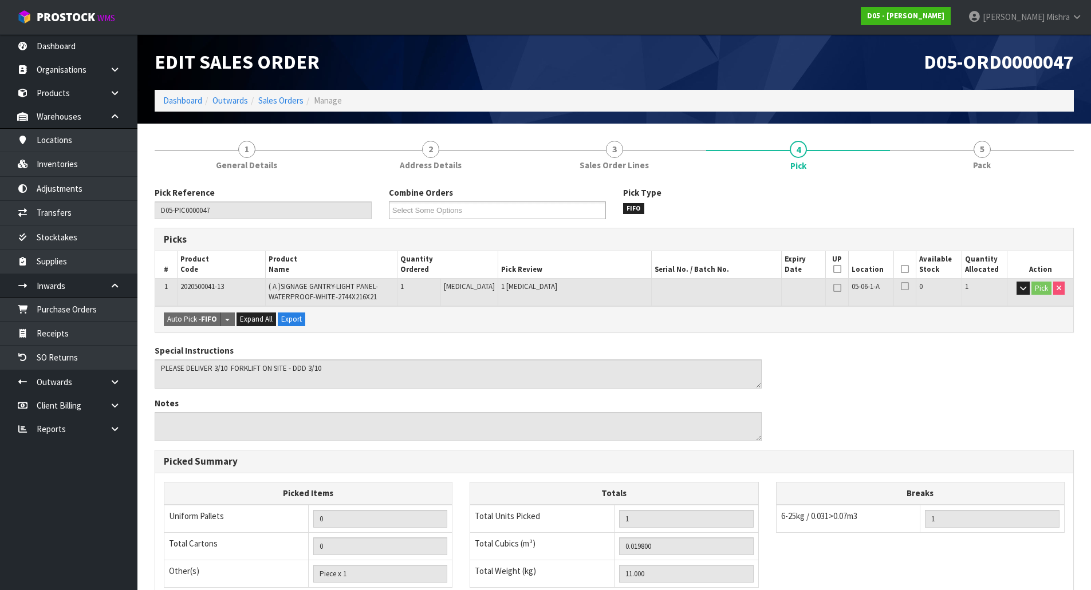
click at [899, 275] on th "Picked" at bounding box center [905, 264] width 22 height 27
click at [903, 269] on icon at bounding box center [905, 269] width 8 height 1
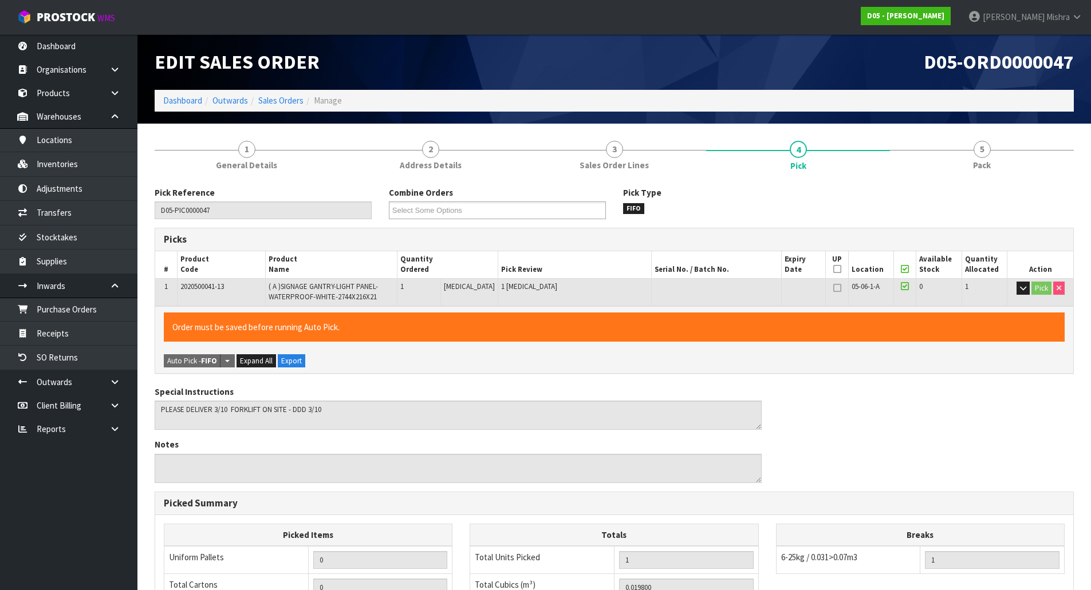
scroll to position [218, 0]
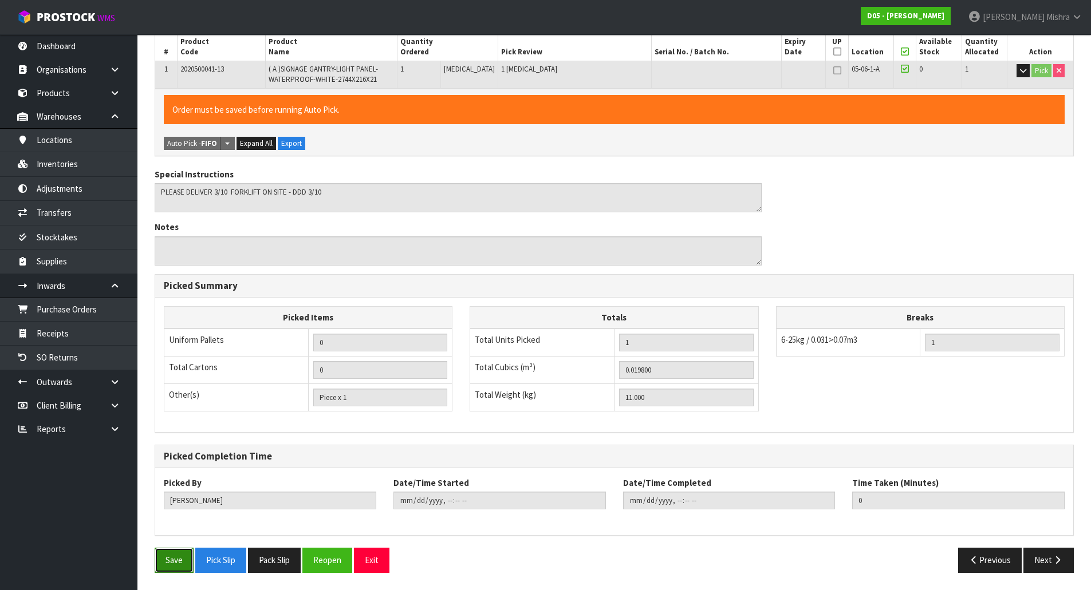
click at [171, 569] on button "Save" at bounding box center [174, 560] width 39 height 25
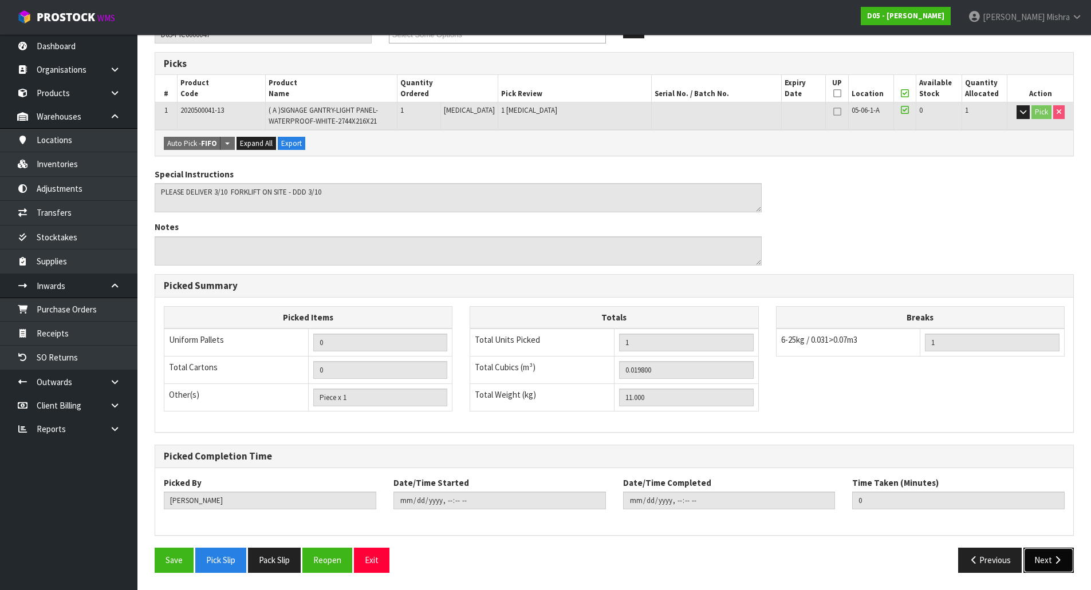
click at [1045, 565] on button "Next" at bounding box center [1048, 560] width 50 height 25
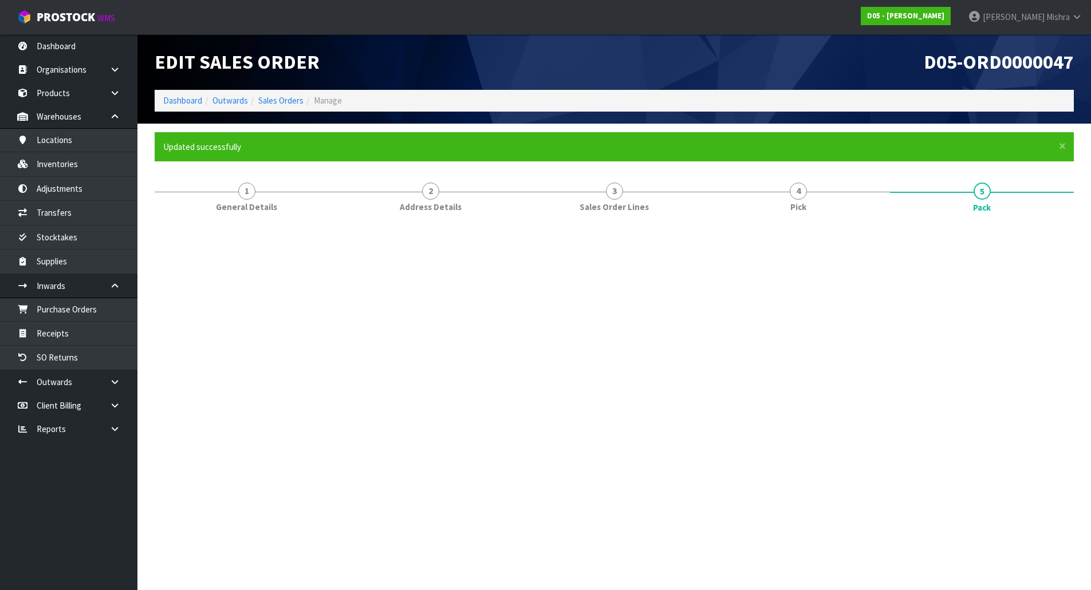
scroll to position [0, 0]
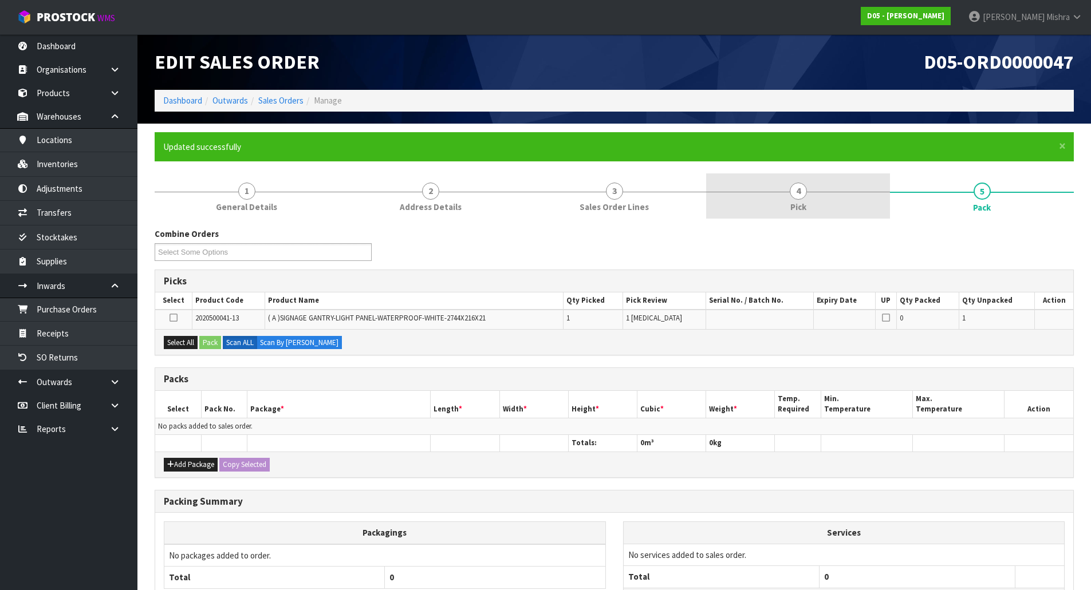
click at [865, 190] on link "4 Pick" at bounding box center [798, 196] width 184 height 45
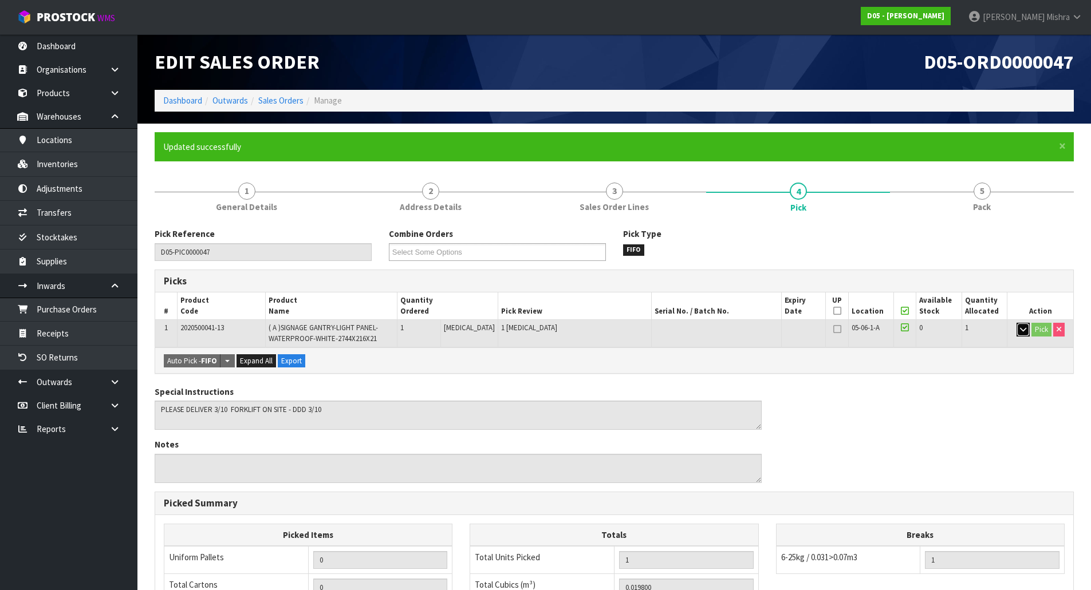
click at [1026, 330] on button "button" at bounding box center [1023, 330] width 13 height 14
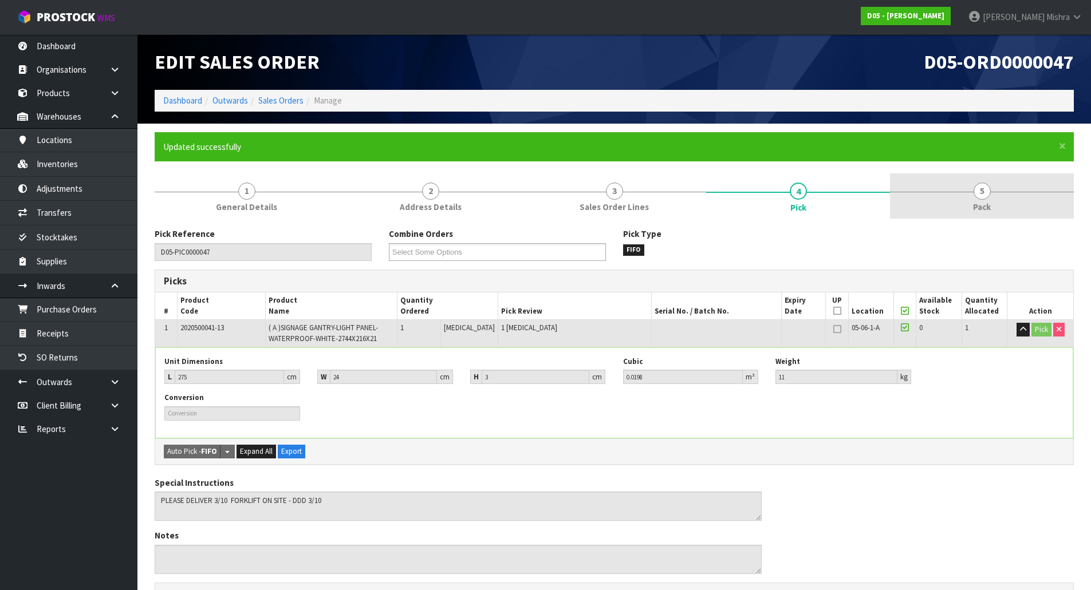
click at [1003, 209] on link "5 Pack" at bounding box center [982, 196] width 184 height 45
